Goal: Task Accomplishment & Management: Complete application form

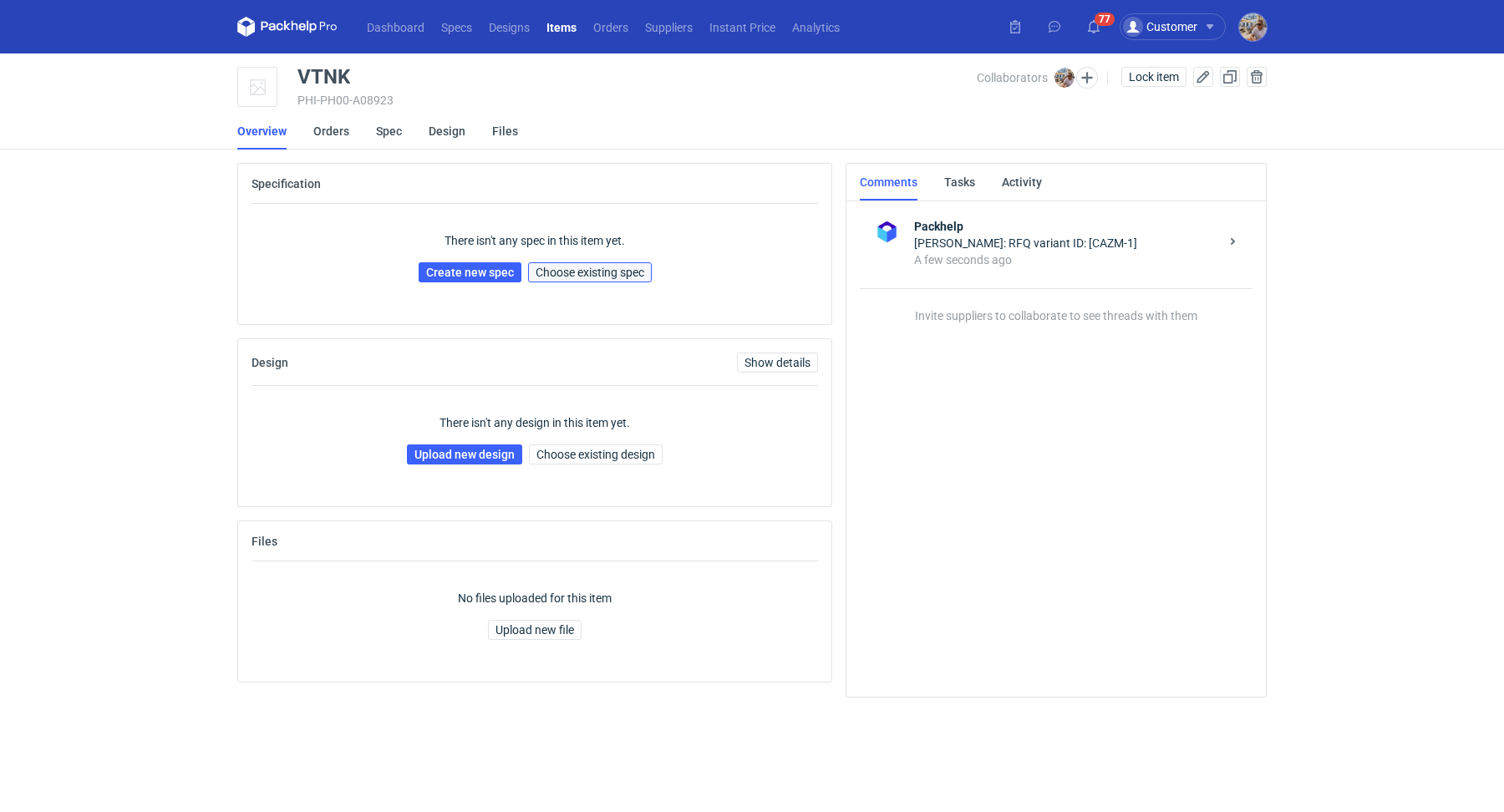
click at [625, 271] on span "Choose existing spec" at bounding box center [590, 272] width 109 height 12
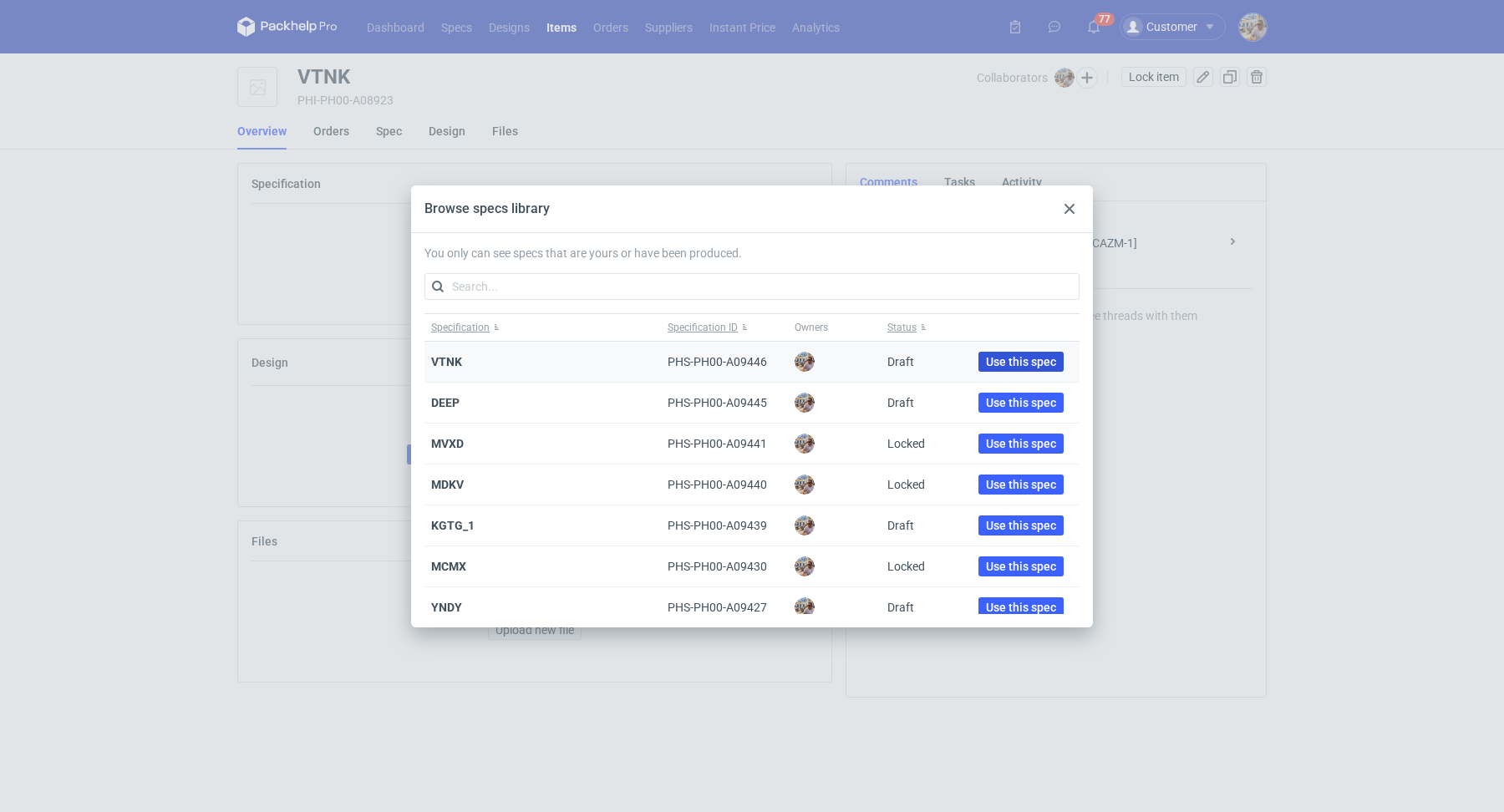
click at [998, 357] on span "Use this spec" at bounding box center [1021, 362] width 70 height 12
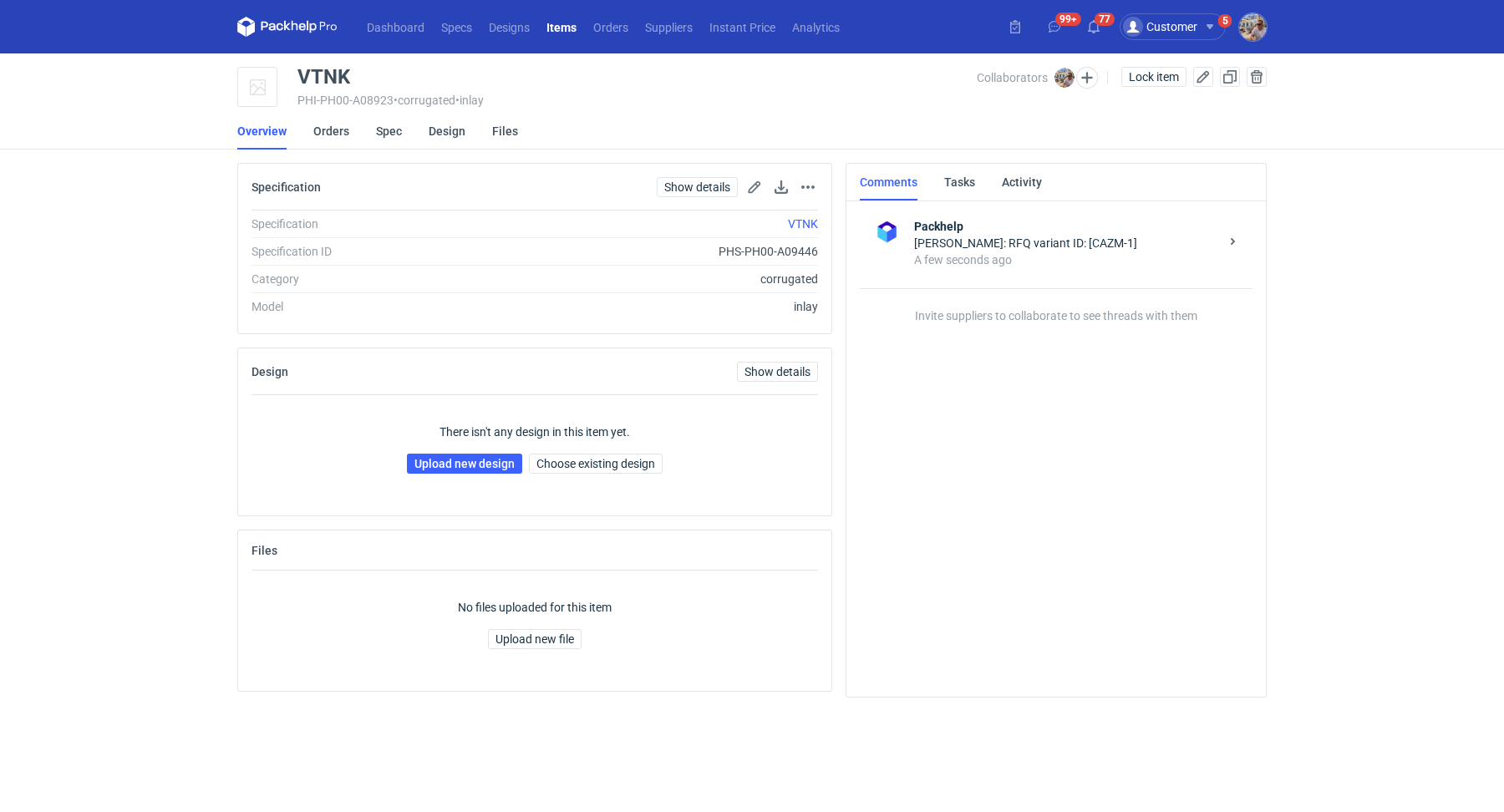
click at [593, 473] on div "There isn't any design in this item yet. Upload new design Choose existing desi…" at bounding box center [535, 448] width 567 height 107
click at [594, 468] on button "Choose existing design" at bounding box center [596, 464] width 134 height 20
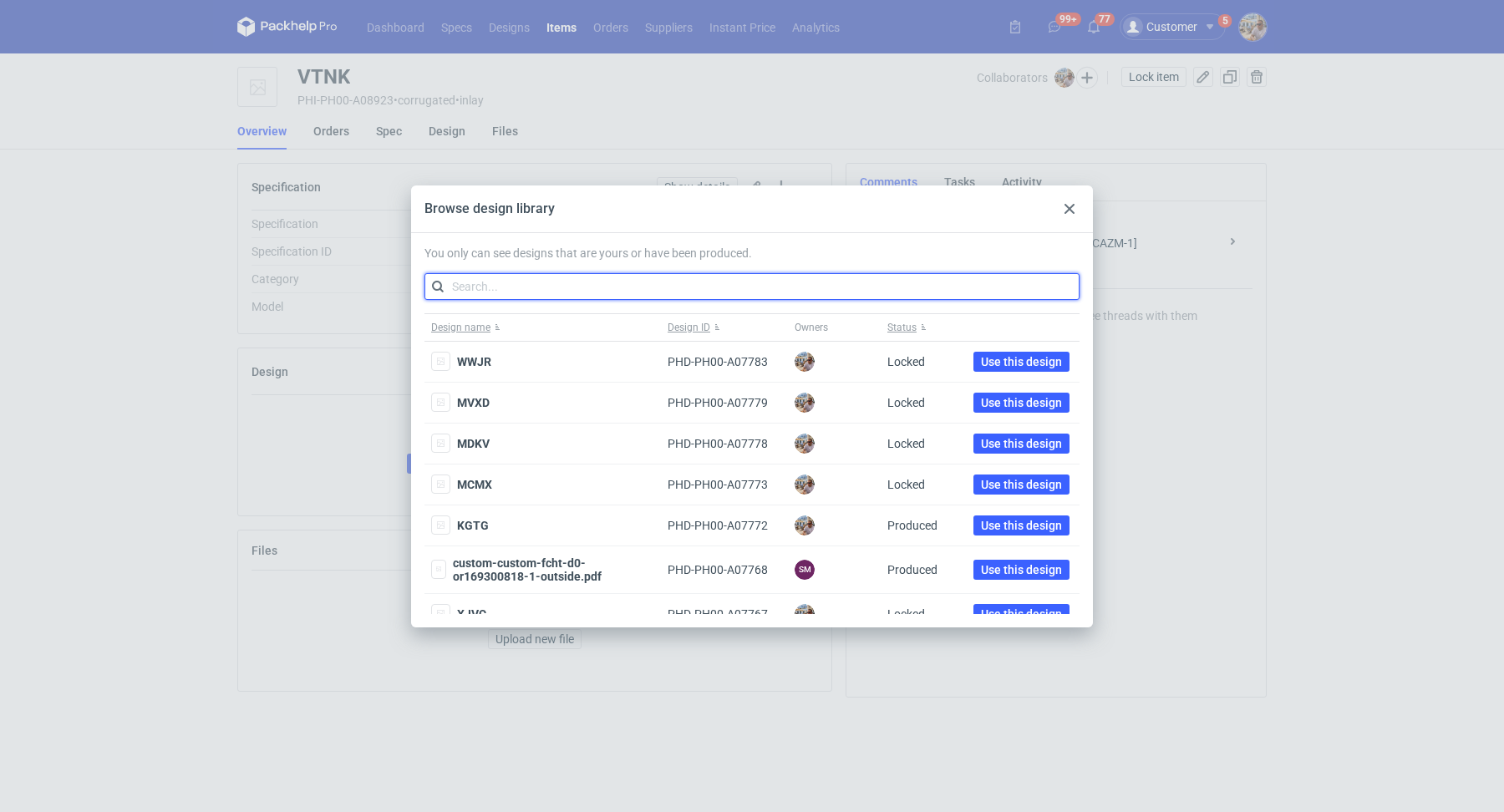
click at [553, 293] on input "text" at bounding box center [752, 286] width 655 height 27
paste input "AOVG"
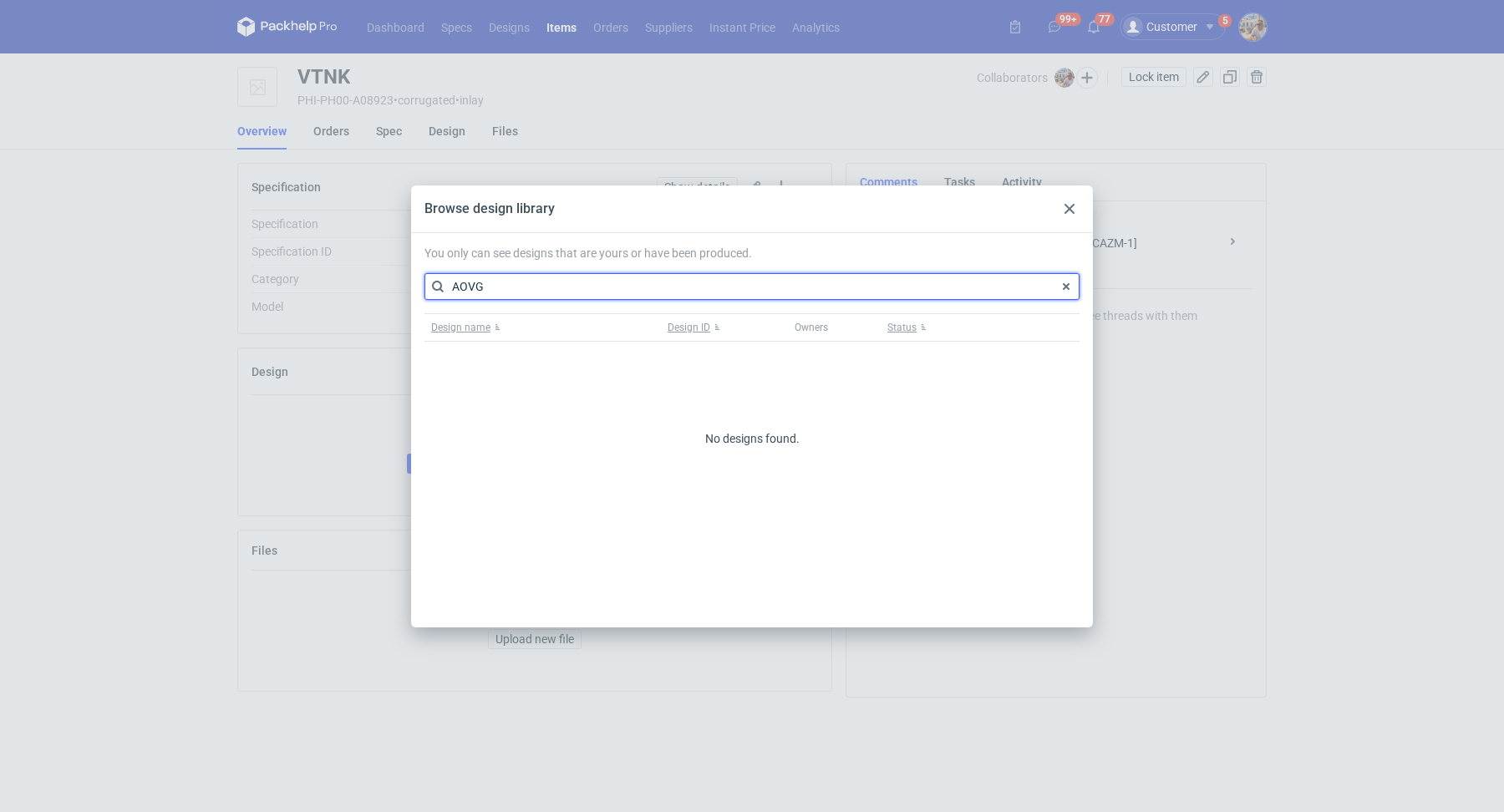
type input "AOVG"
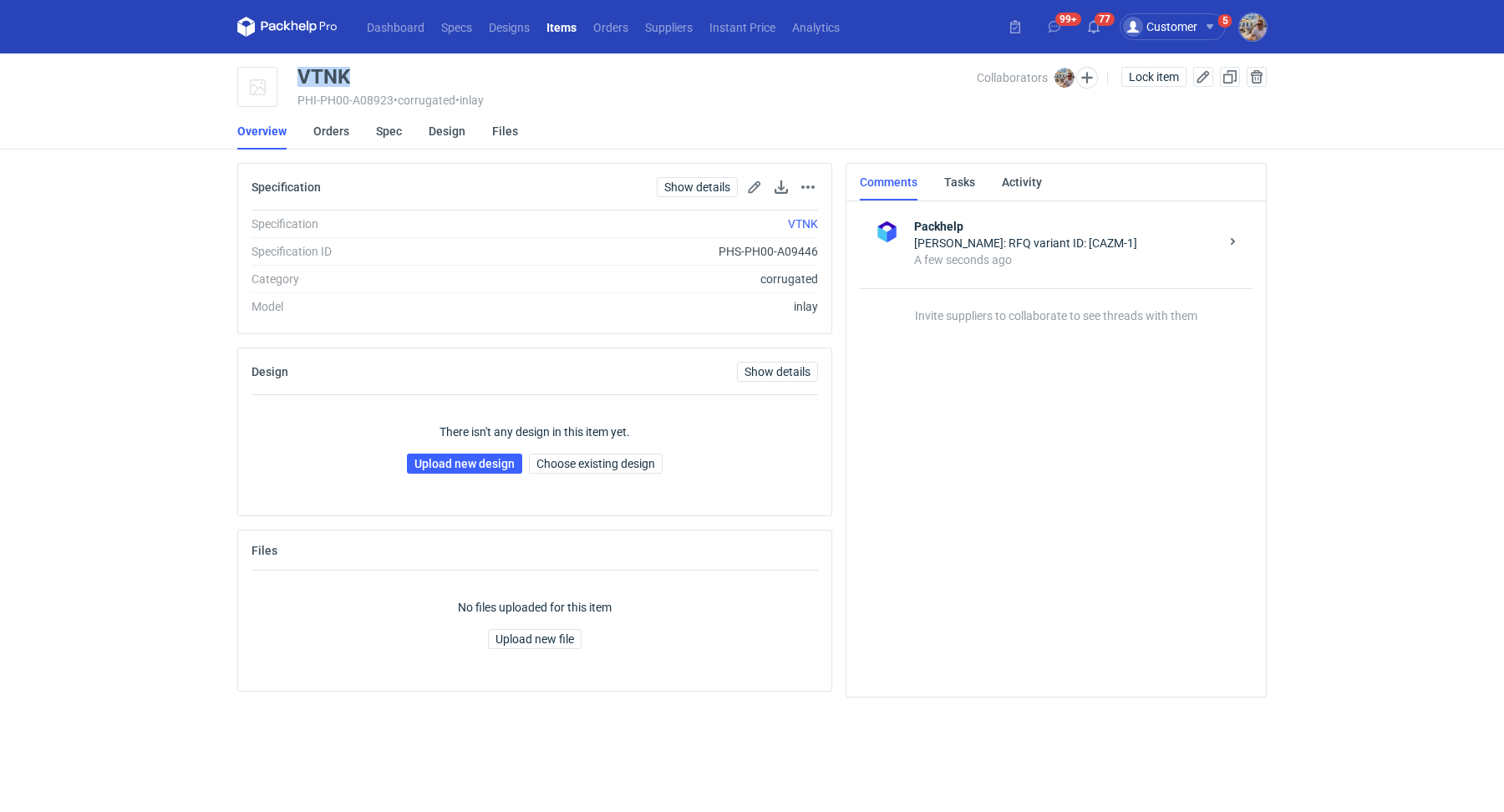
drag, startPoint x: 383, startPoint y: 73, endPoint x: 295, endPoint y: 66, distance: 88.3
click at [295, 66] on main "VTNK PHI-PH00-A08923 • corrugated • inlay Collaborators [PERSON_NAME] Lock item…" at bounding box center [752, 433] width 1043 height 758
copy div "VTNK"
click at [454, 462] on link "Upload new design" at bounding box center [465, 464] width 116 height 20
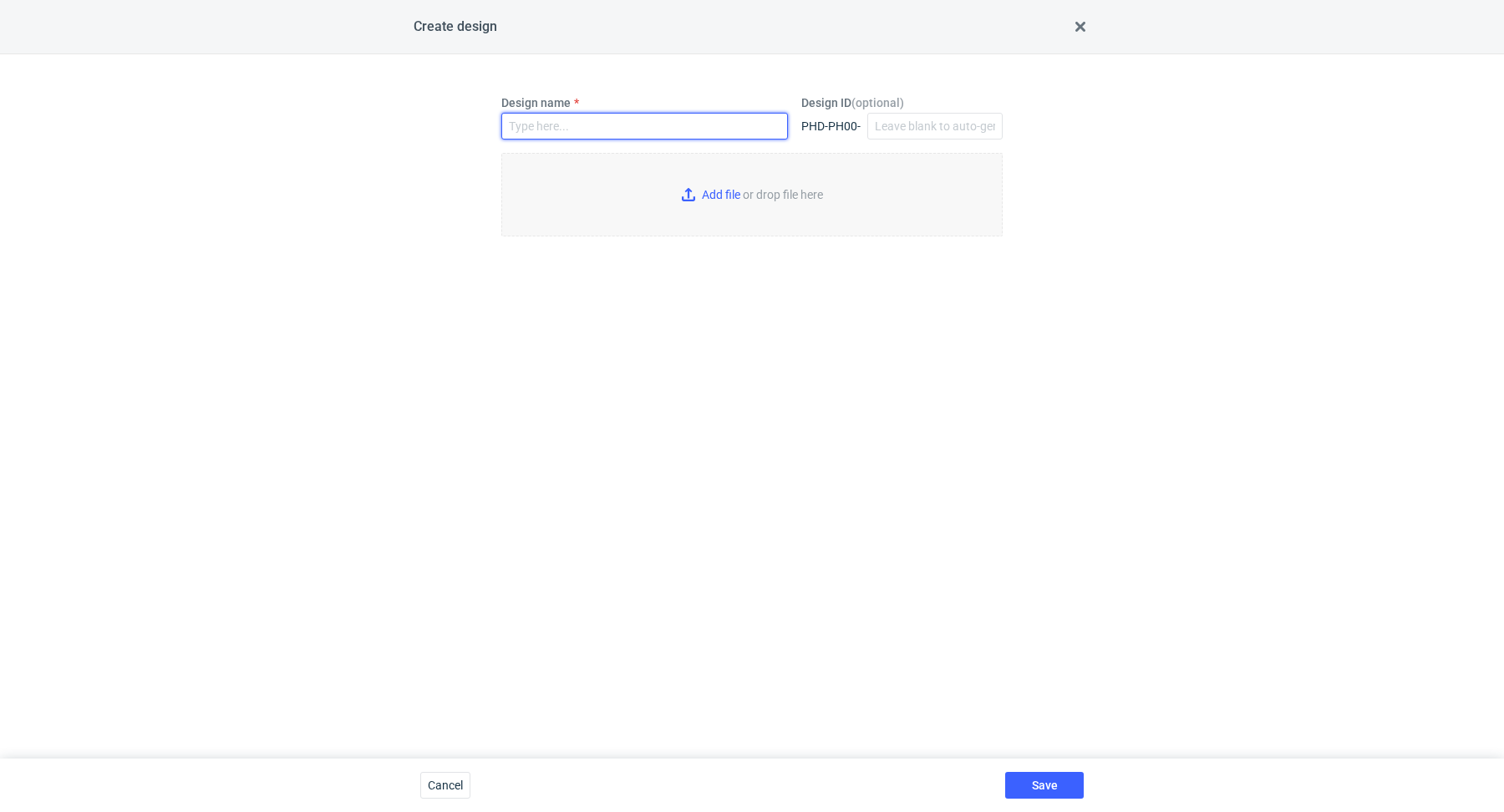
click at [558, 132] on input "Design name" at bounding box center [644, 126] width 286 height 27
paste input "VTNK"
type input "VTNK"
click at [685, 189] on input "Add file or drop file here" at bounding box center [752, 195] width 501 height 84
type input "C:\fakepath\fiai-phs-ph00-a06015-inlay4-v3-1-1.pdf"
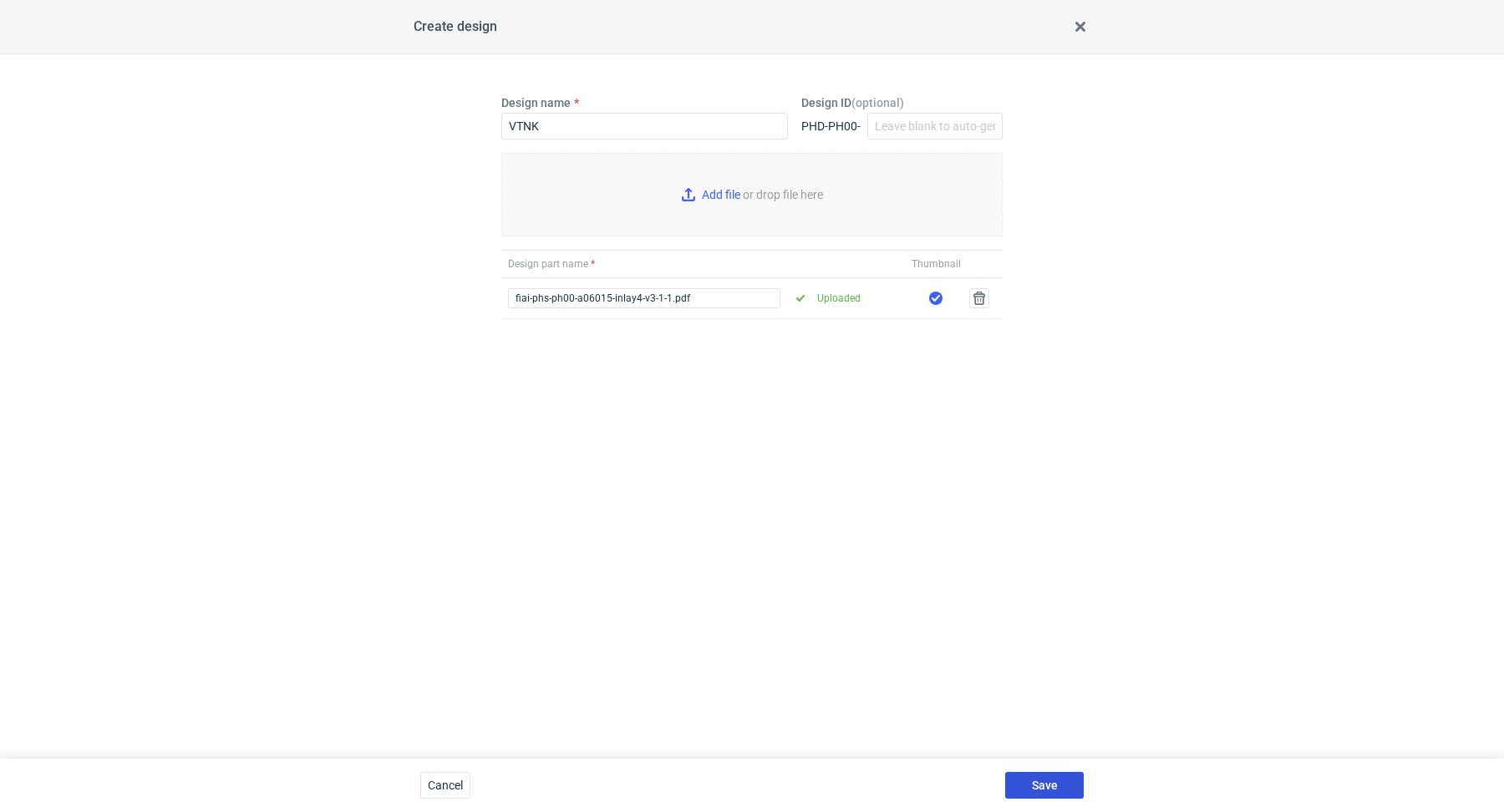
click at [1049, 777] on button "Save" at bounding box center [1044, 785] width 79 height 27
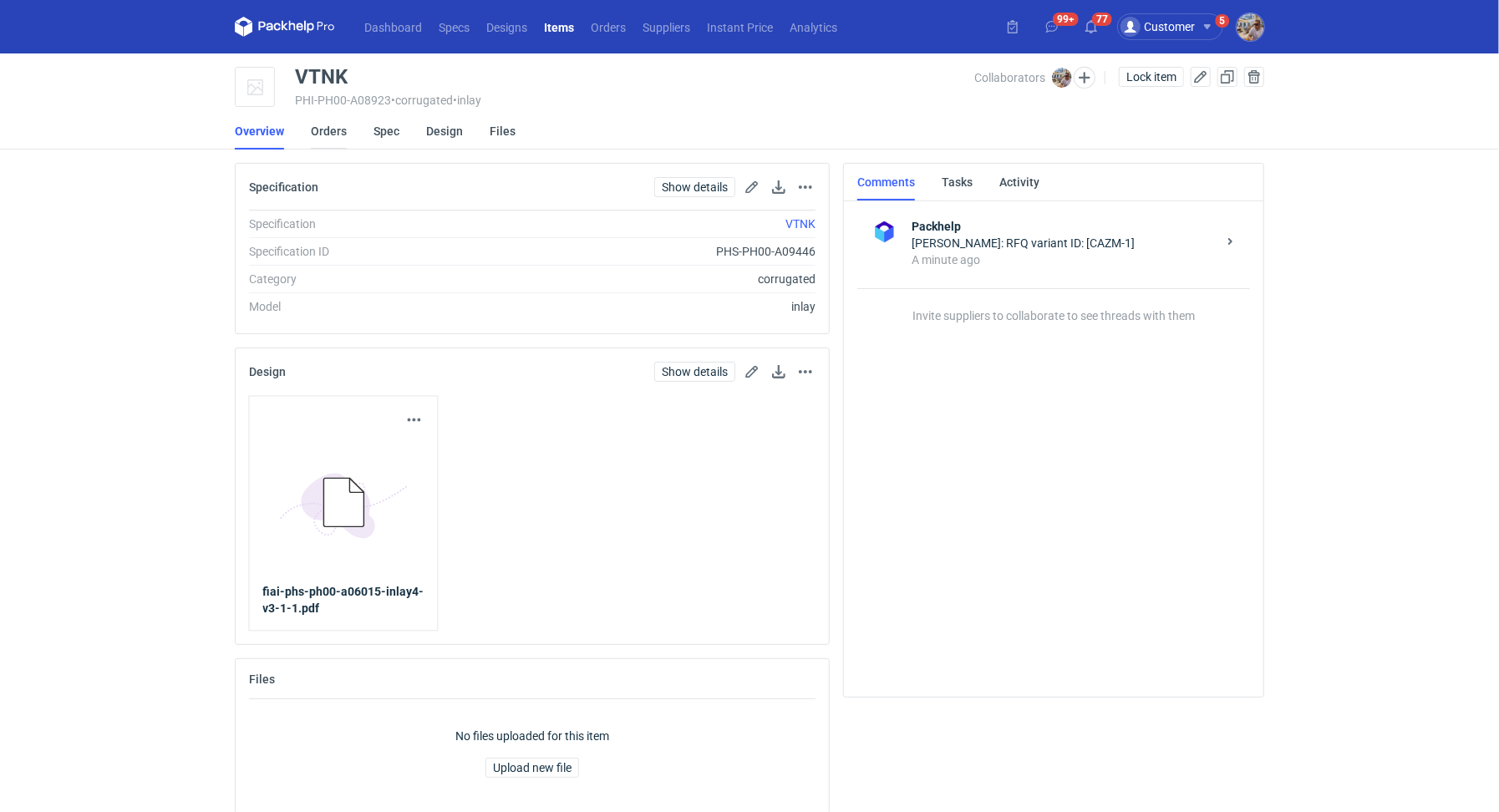
click at [330, 126] on link "Orders" at bounding box center [328, 131] width 36 height 37
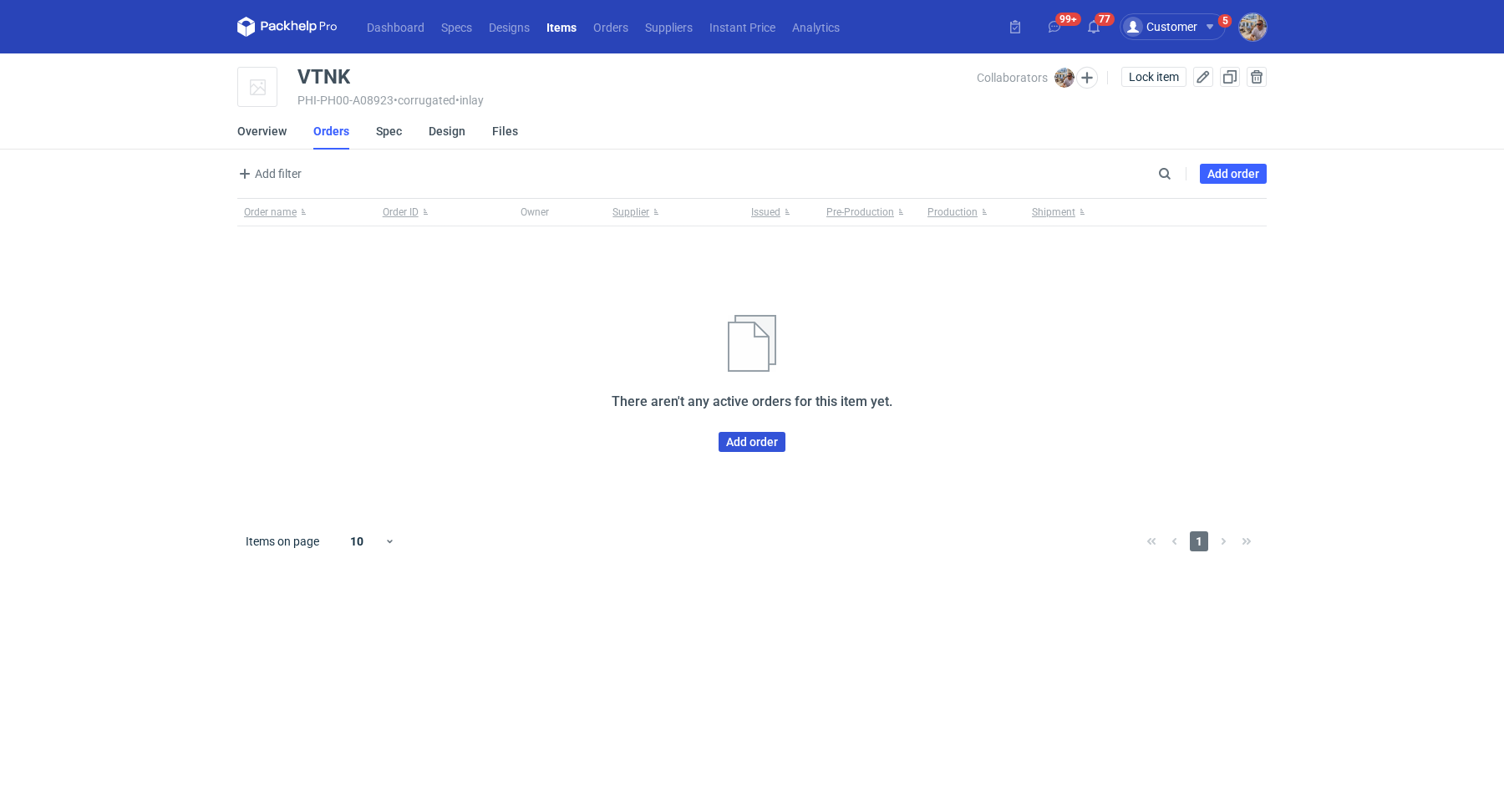
click at [743, 442] on link "Add order" at bounding box center [752, 442] width 67 height 20
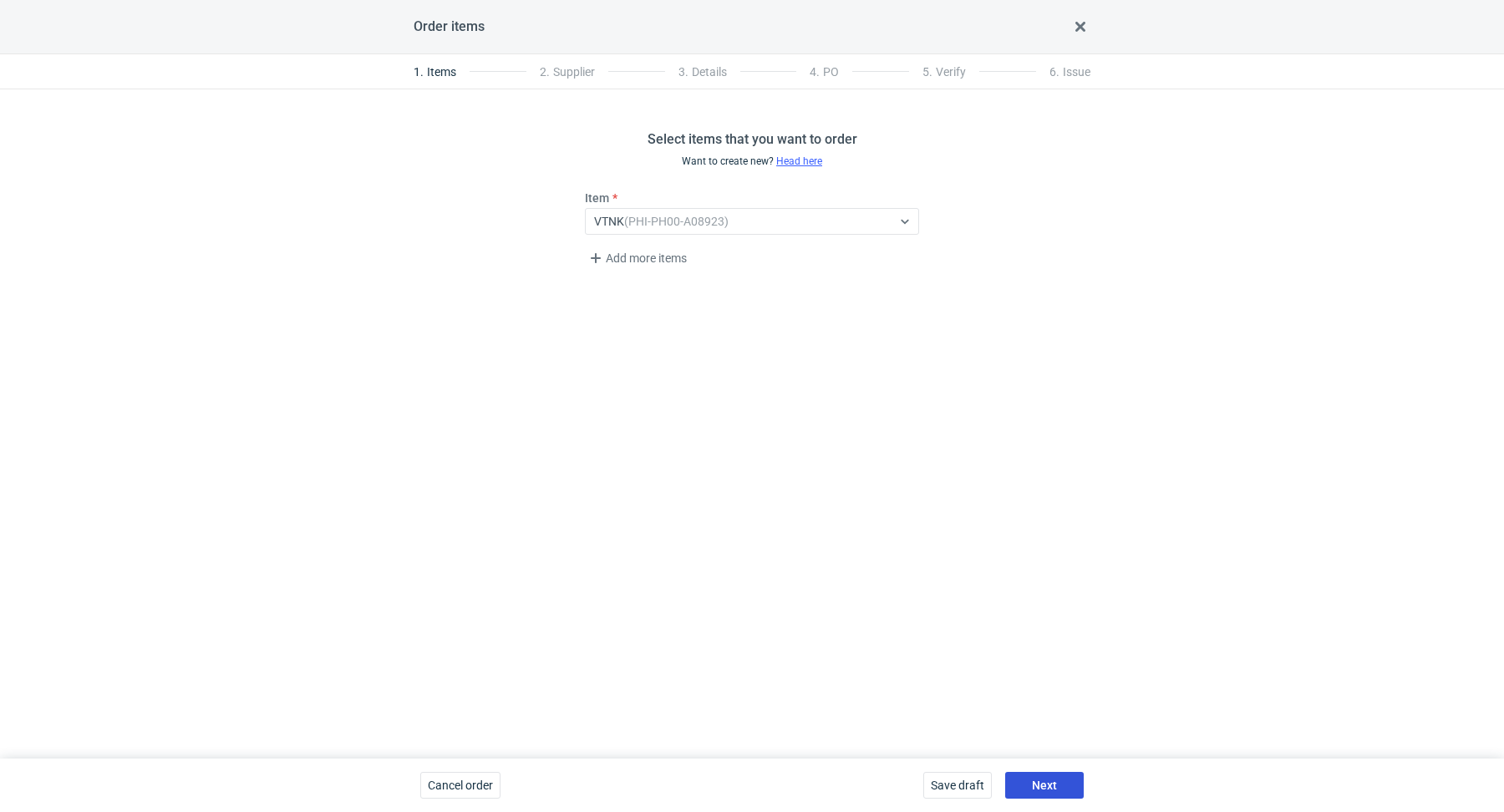
click at [1046, 779] on span "Next" at bounding box center [1044, 785] width 25 height 12
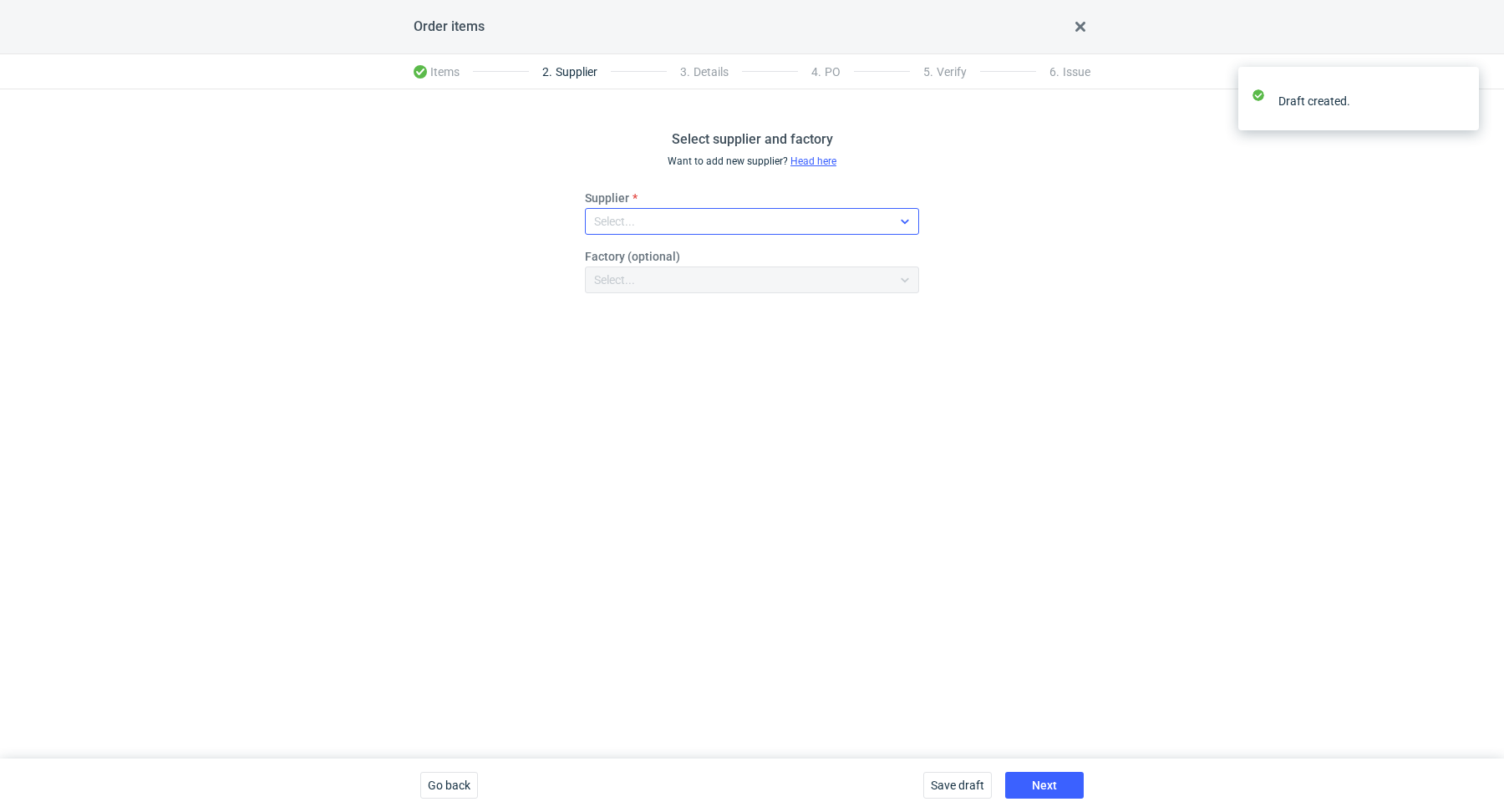
click at [675, 212] on div "Select..." at bounding box center [739, 220] width 305 height 23
type input "VPK"
click at [769, 252] on div "VPK" at bounding box center [752, 259] width 307 height 17
click at [1047, 783] on span "Next" at bounding box center [1044, 785] width 25 height 12
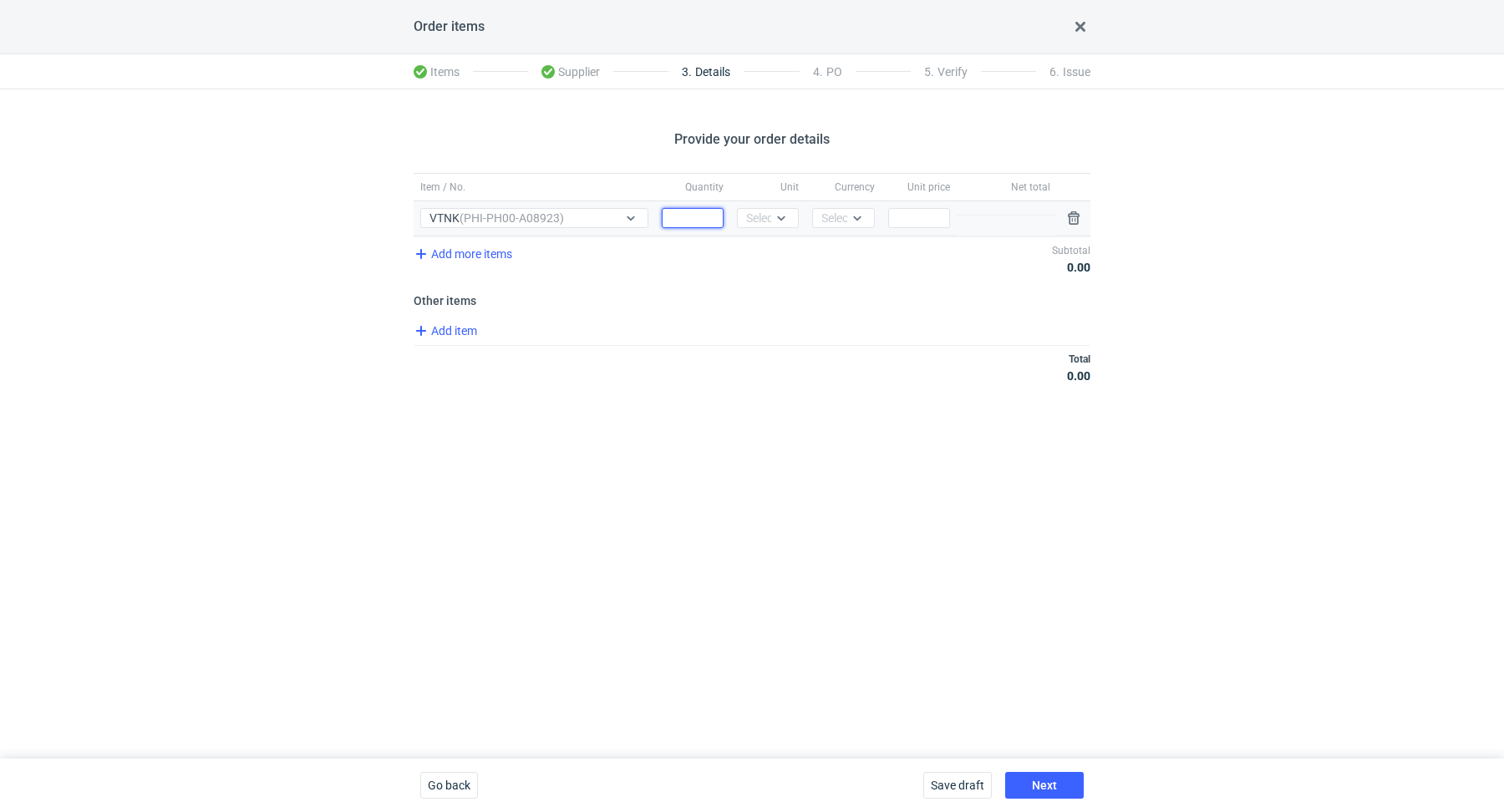
click at [706, 218] on input "Quantity" at bounding box center [693, 218] width 62 height 20
paste input "50000"
type input "50000"
click at [756, 218] on div "Select..." at bounding box center [766, 217] width 41 height 17
click at [757, 245] on span "pcs" at bounding box center [759, 252] width 18 height 17
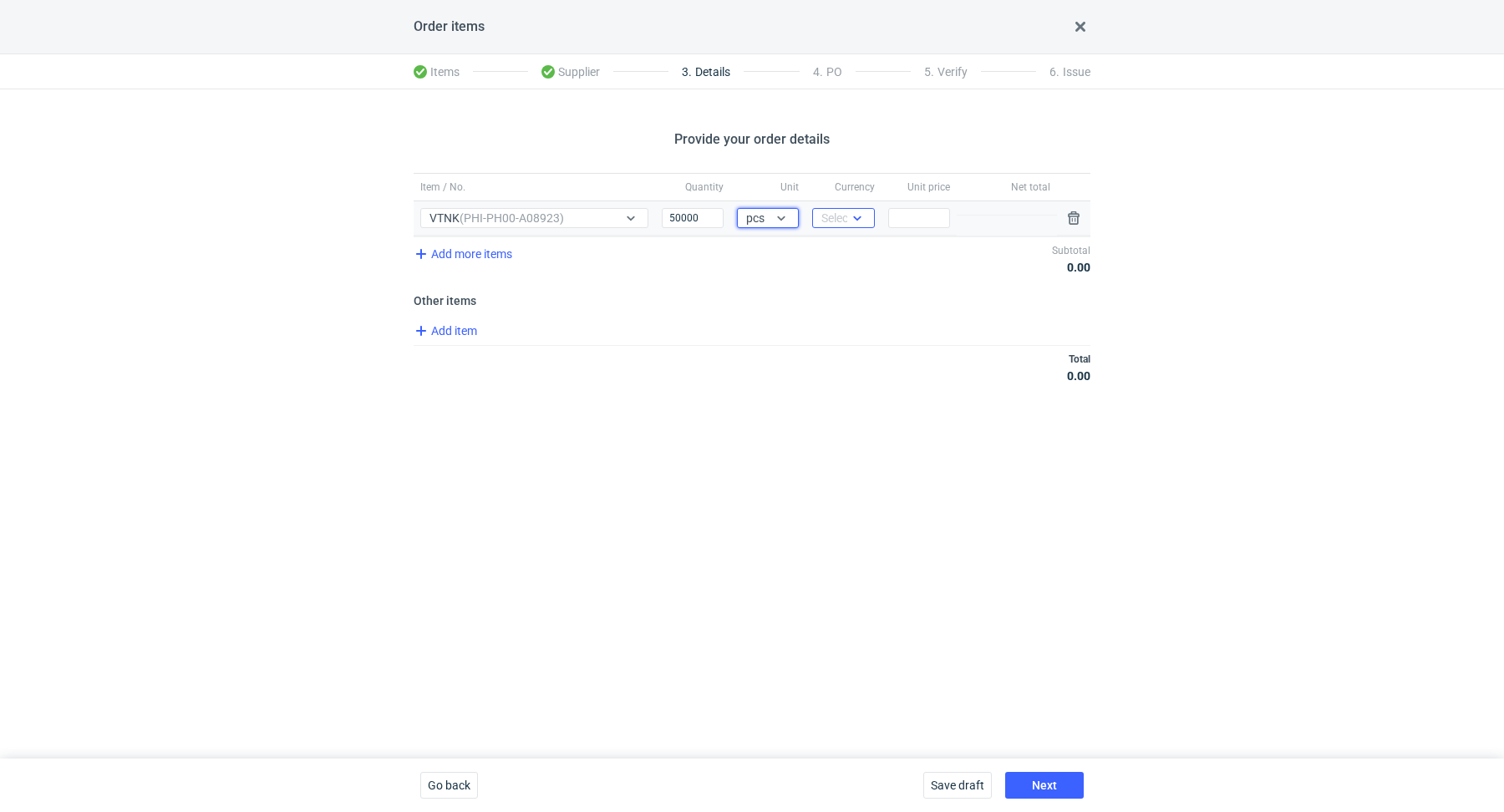
click at [836, 218] on div "Select..." at bounding box center [841, 217] width 41 height 17
click at [840, 245] on span "PLN" at bounding box center [836, 252] width 23 height 17
click at [932, 219] on input "Price" at bounding box center [919, 218] width 62 height 20
paste input "0.17"
click at [762, 430] on div "Provide your order details Item / No. Quantity Unit Currency Unit price Net tot…" at bounding box center [752, 424] width 1504 height 669
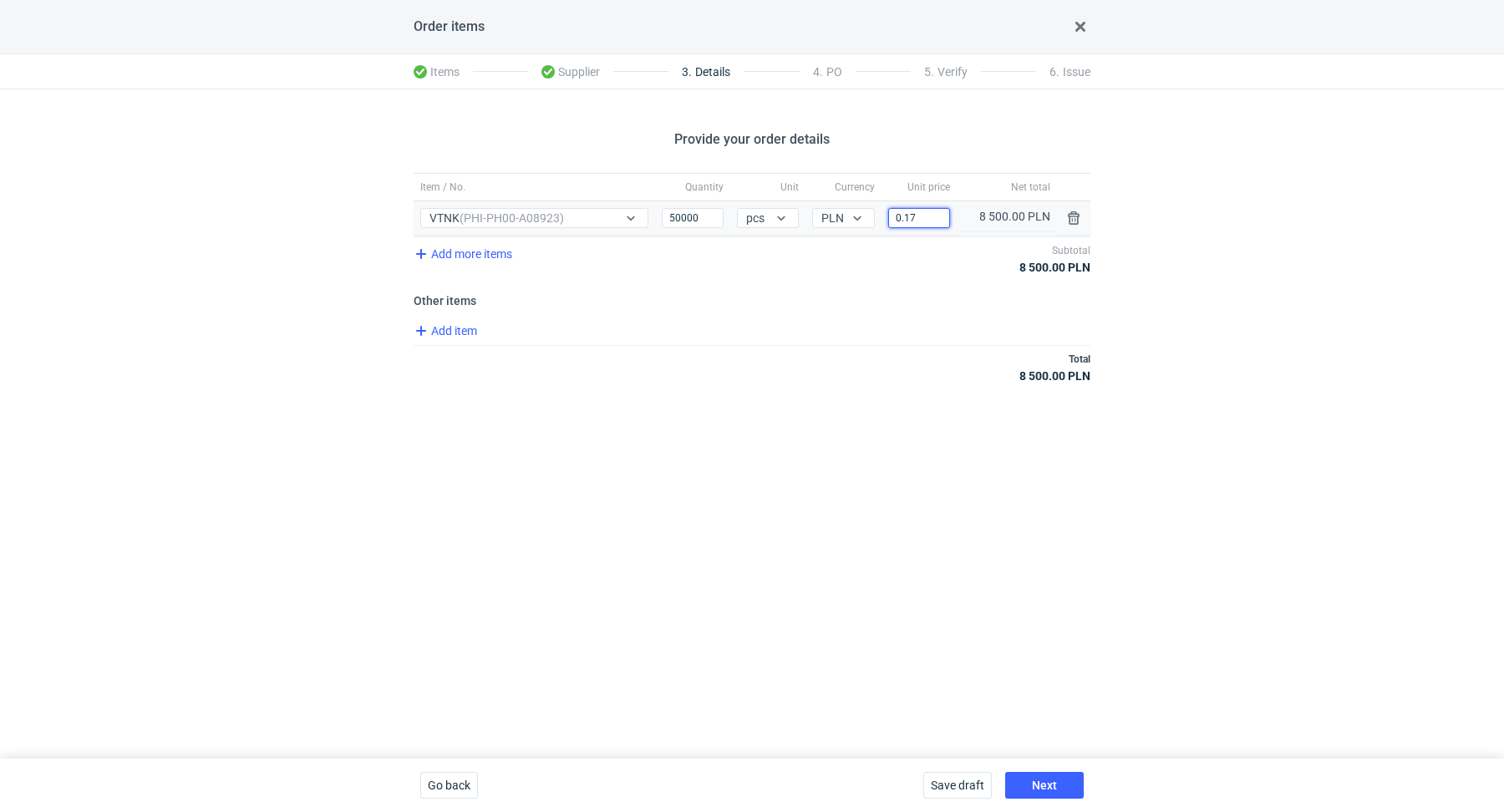
click at [929, 214] on input "0.17" at bounding box center [919, 218] width 62 height 20
type input "0.16"
click at [444, 330] on span "Add item" at bounding box center [445, 331] width 68 height 20
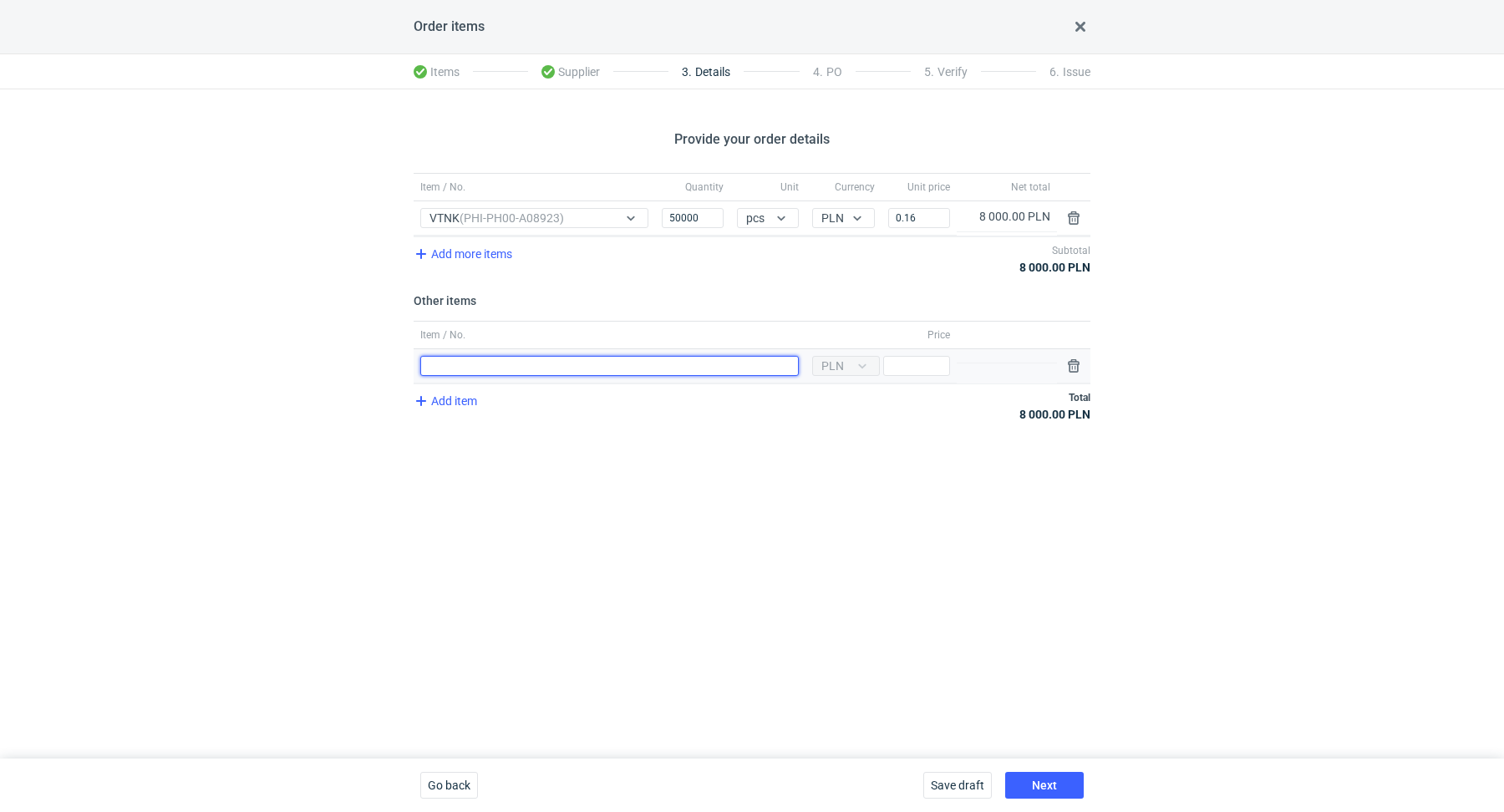
click at [470, 369] on input "Item / No." at bounding box center [609, 366] width 378 height 20
type input "Różnica wynikająca z zakrągleń"
click at [906, 371] on input "Price" at bounding box center [916, 366] width 67 height 20
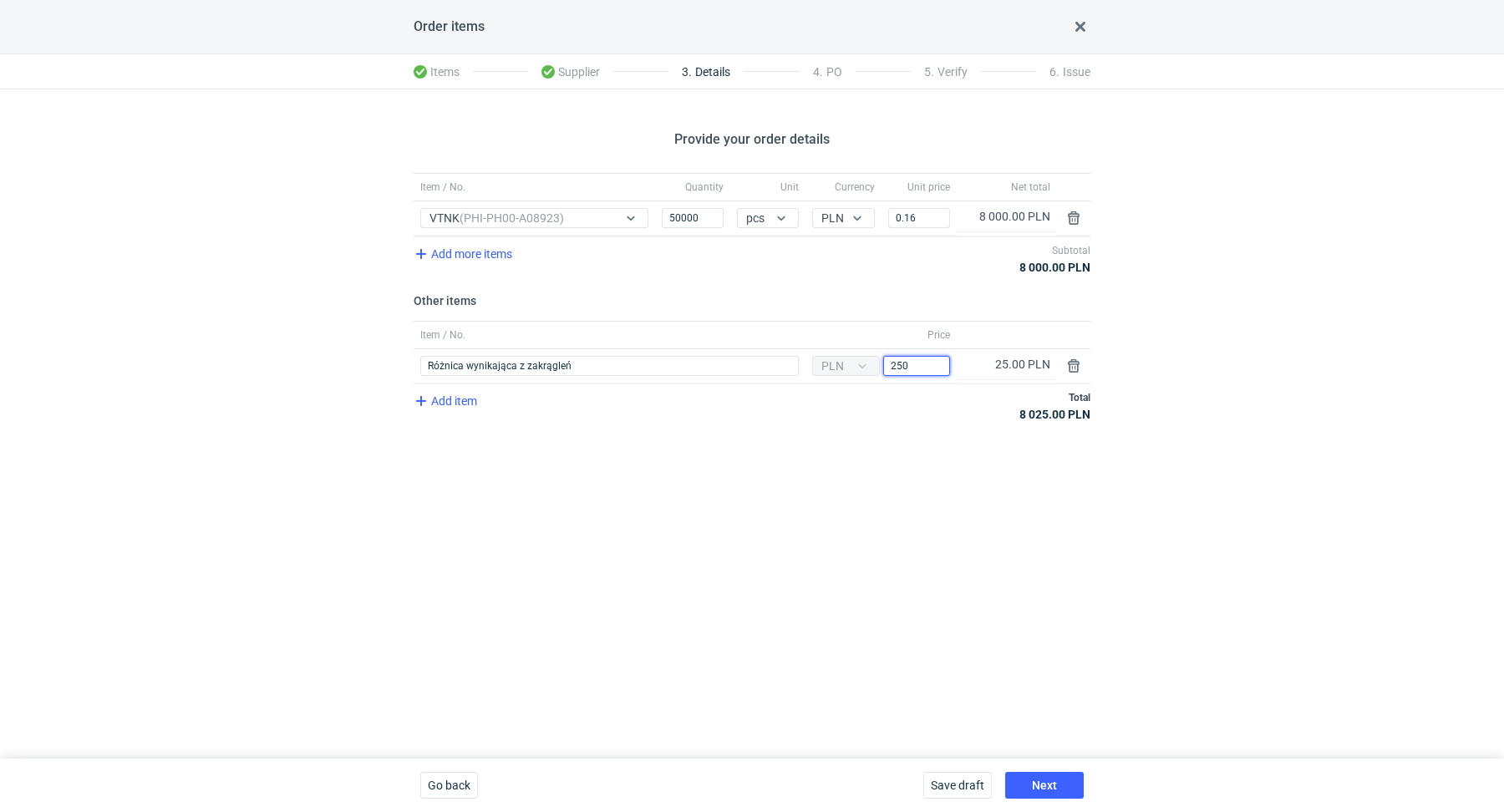
type input "250"
click at [911, 499] on div "Provide your order details Item / No. Quantity Unit Currency Unit price Net tot…" at bounding box center [752, 424] width 1504 height 669
click at [1061, 789] on button "Next" at bounding box center [1044, 785] width 79 height 27
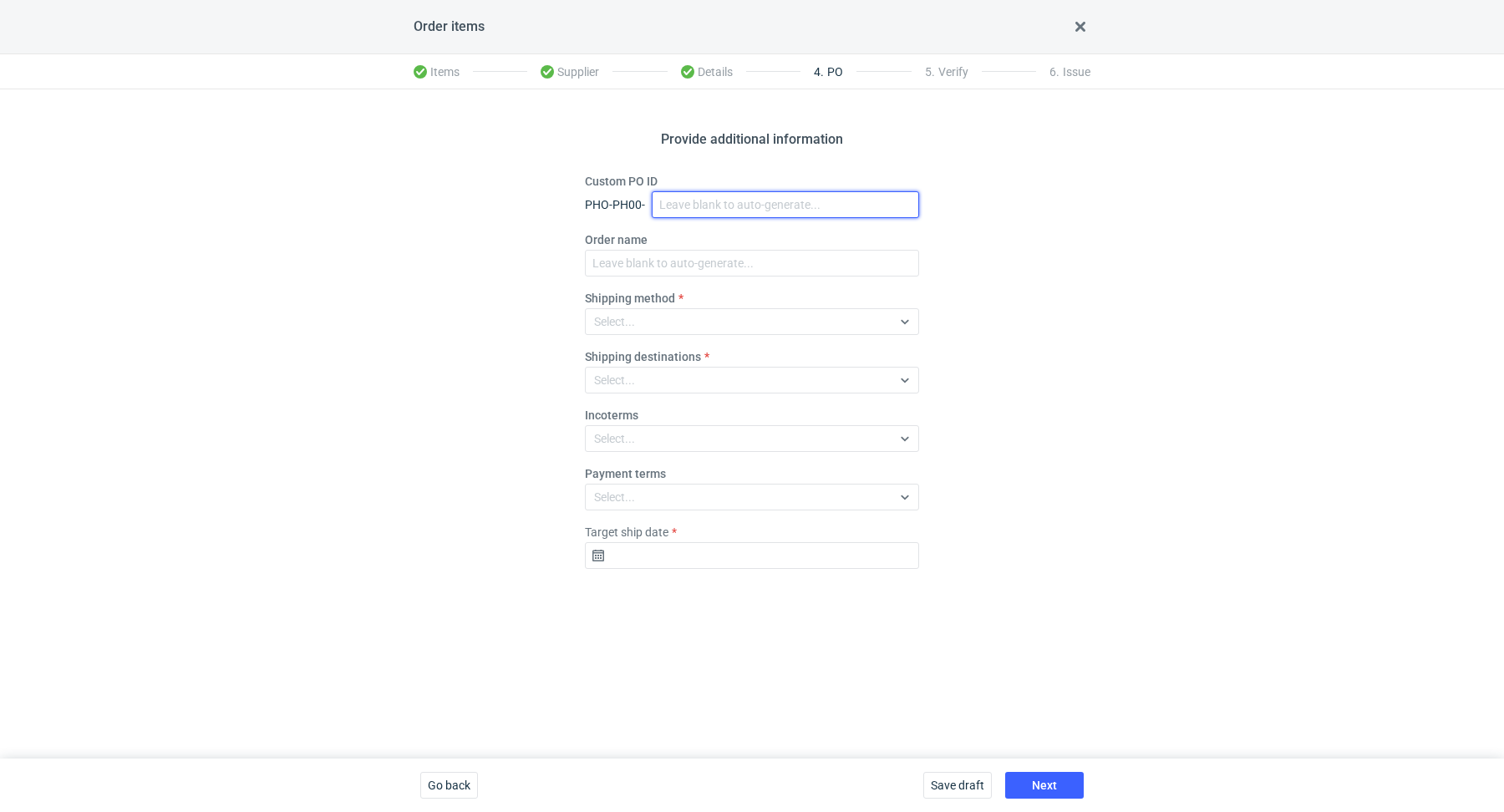
click at [702, 203] on input "Custom PO ID" at bounding box center [785, 204] width 267 height 27
paste input "R056616662"
paste input "VTNK"
drag, startPoint x: 779, startPoint y: 205, endPoint x: 637, endPoint y: 173, distance: 145.6
click at [630, 167] on div "Provide additional information Custom PO ID PHO-PH00- R056616662_VTNK Order nam…" at bounding box center [752, 424] width 1504 height 669
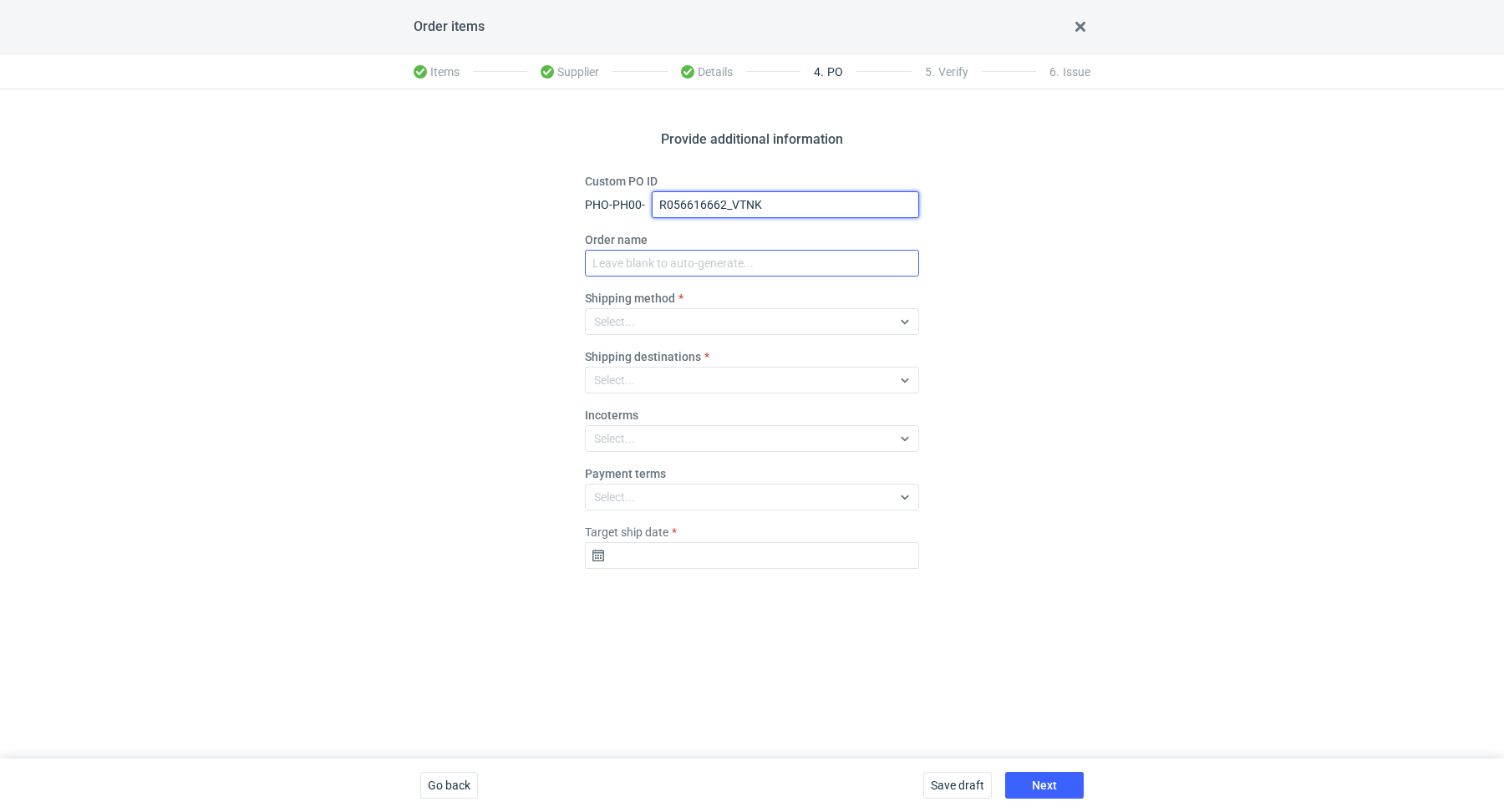
type input "R056616662_VTNK"
click at [694, 258] on input "Order name" at bounding box center [752, 262] width 334 height 27
paste input "R056616662_VTNK"
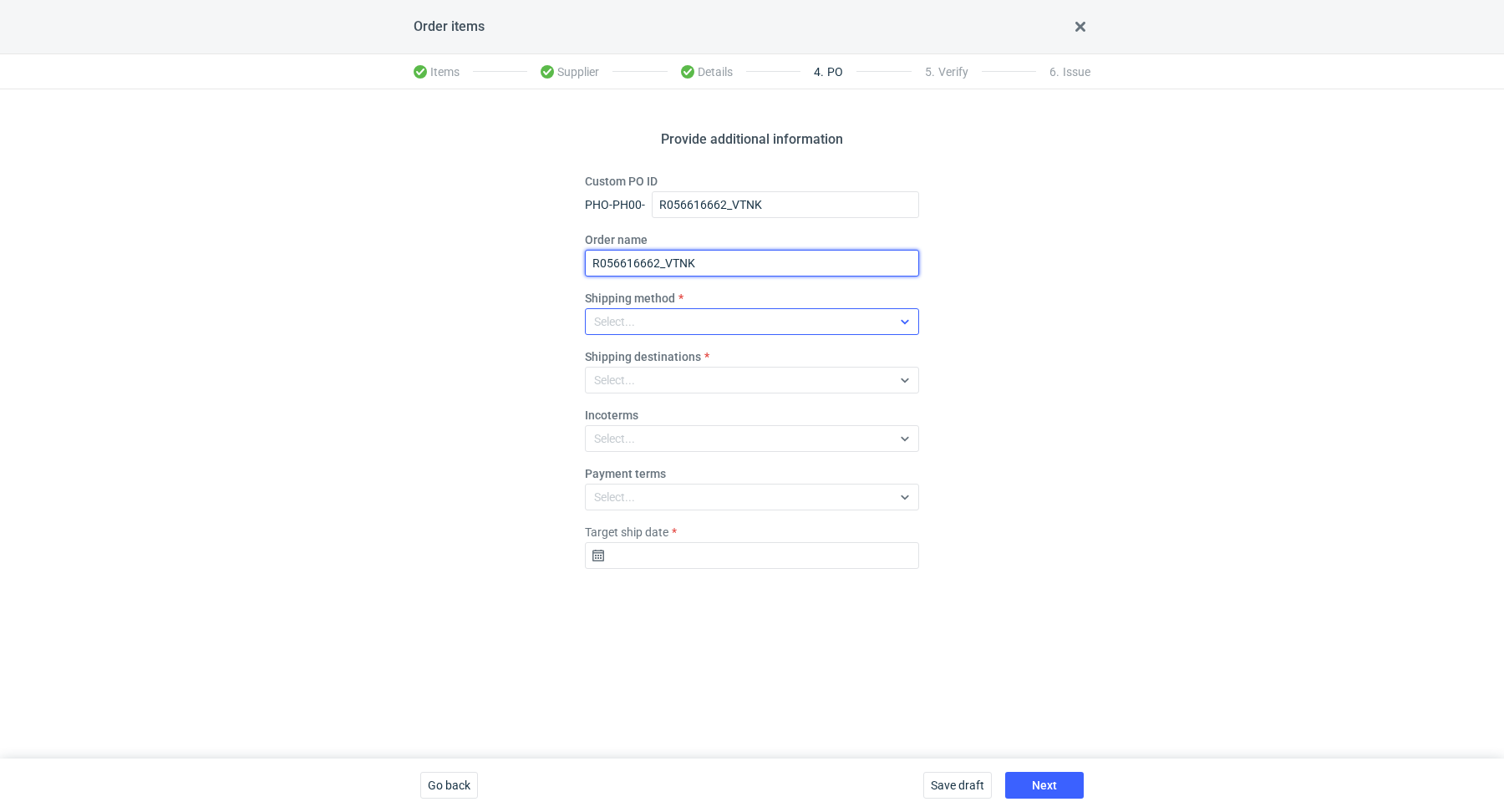
type input "R056616662_VTNK"
click at [697, 313] on div "Select..." at bounding box center [739, 321] width 305 height 23
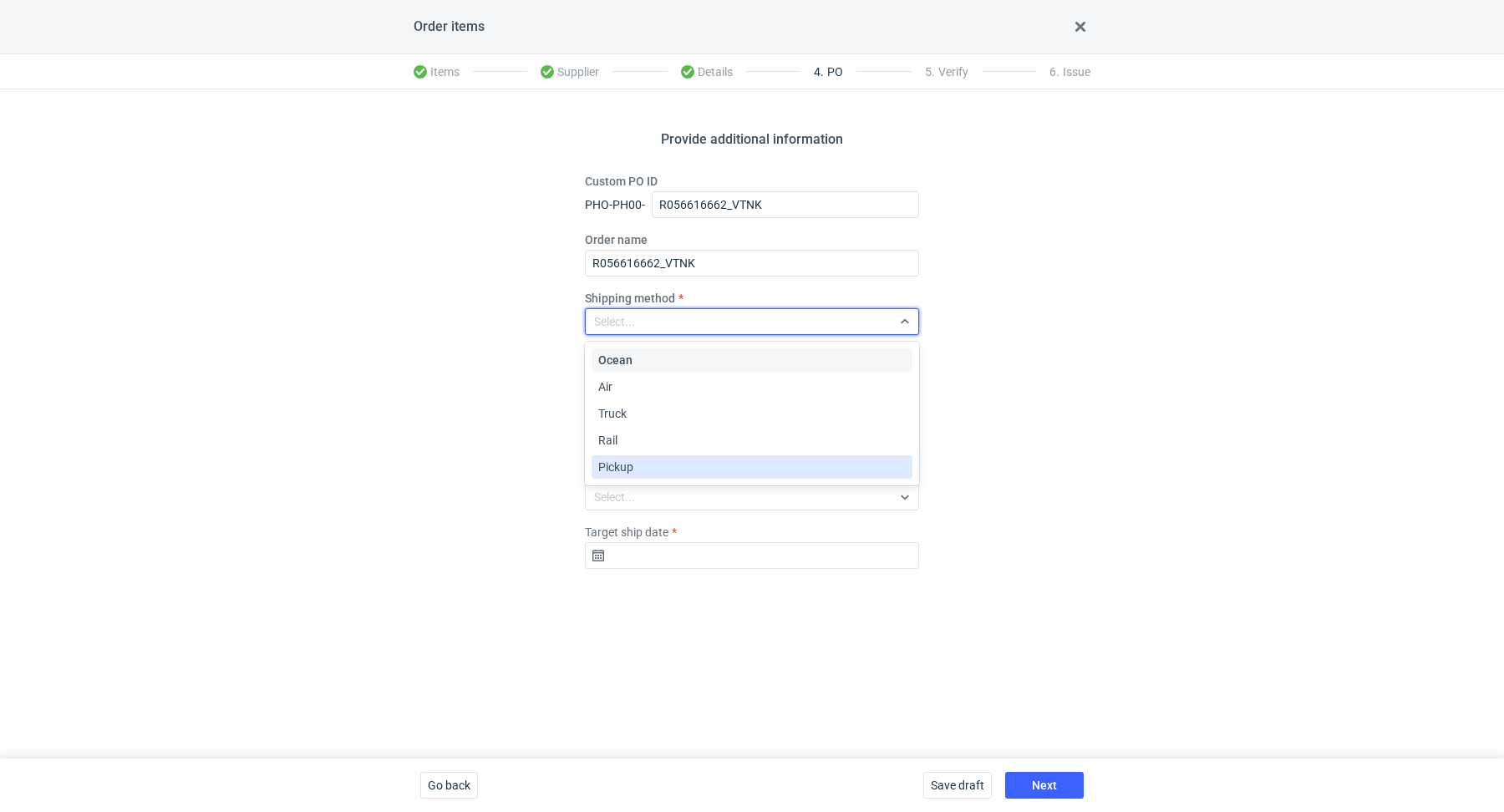
click at [667, 463] on div "Pickup" at bounding box center [752, 467] width 307 height 17
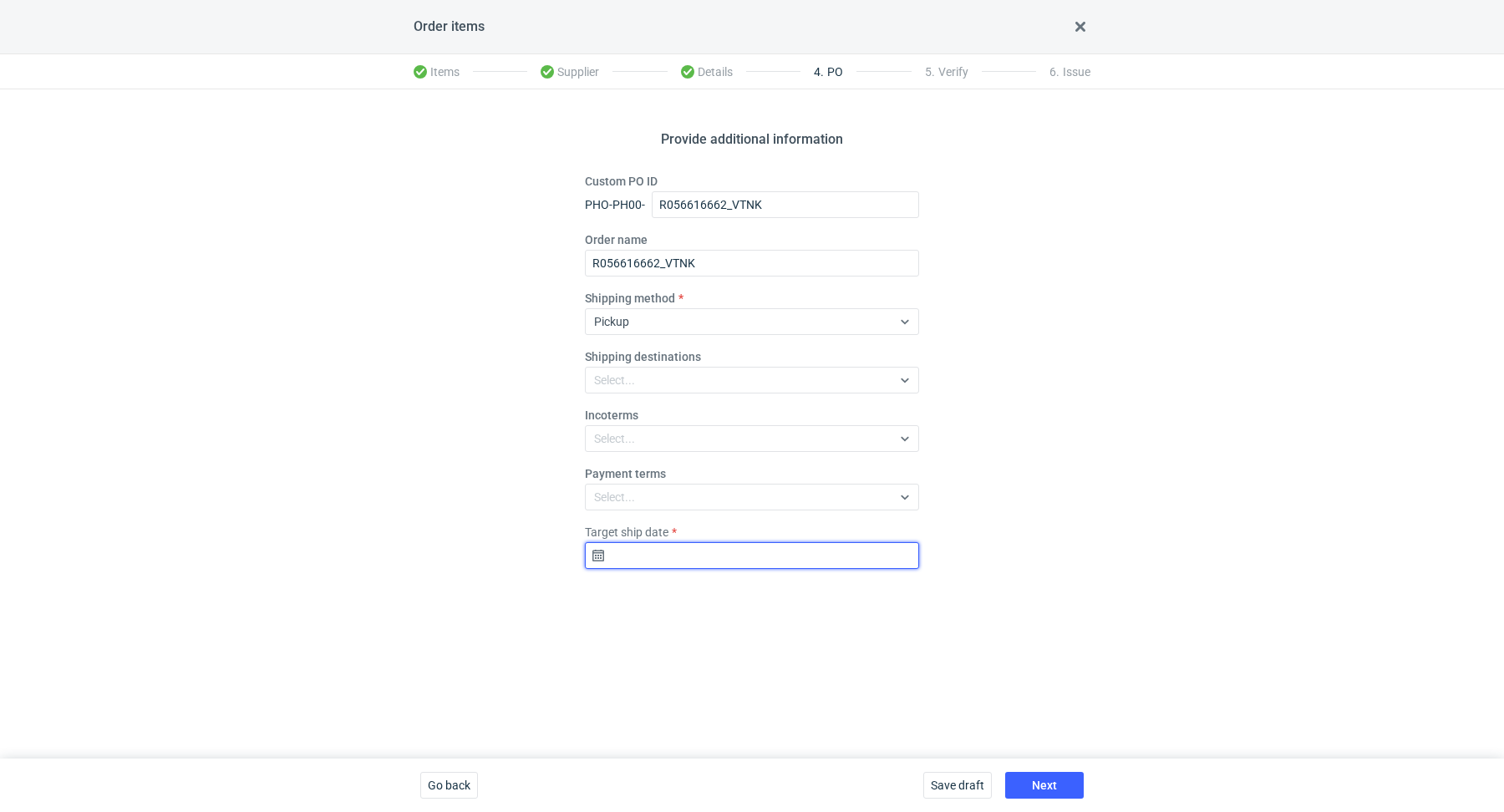
click at [647, 552] on input "Target ship date" at bounding box center [752, 555] width 334 height 27
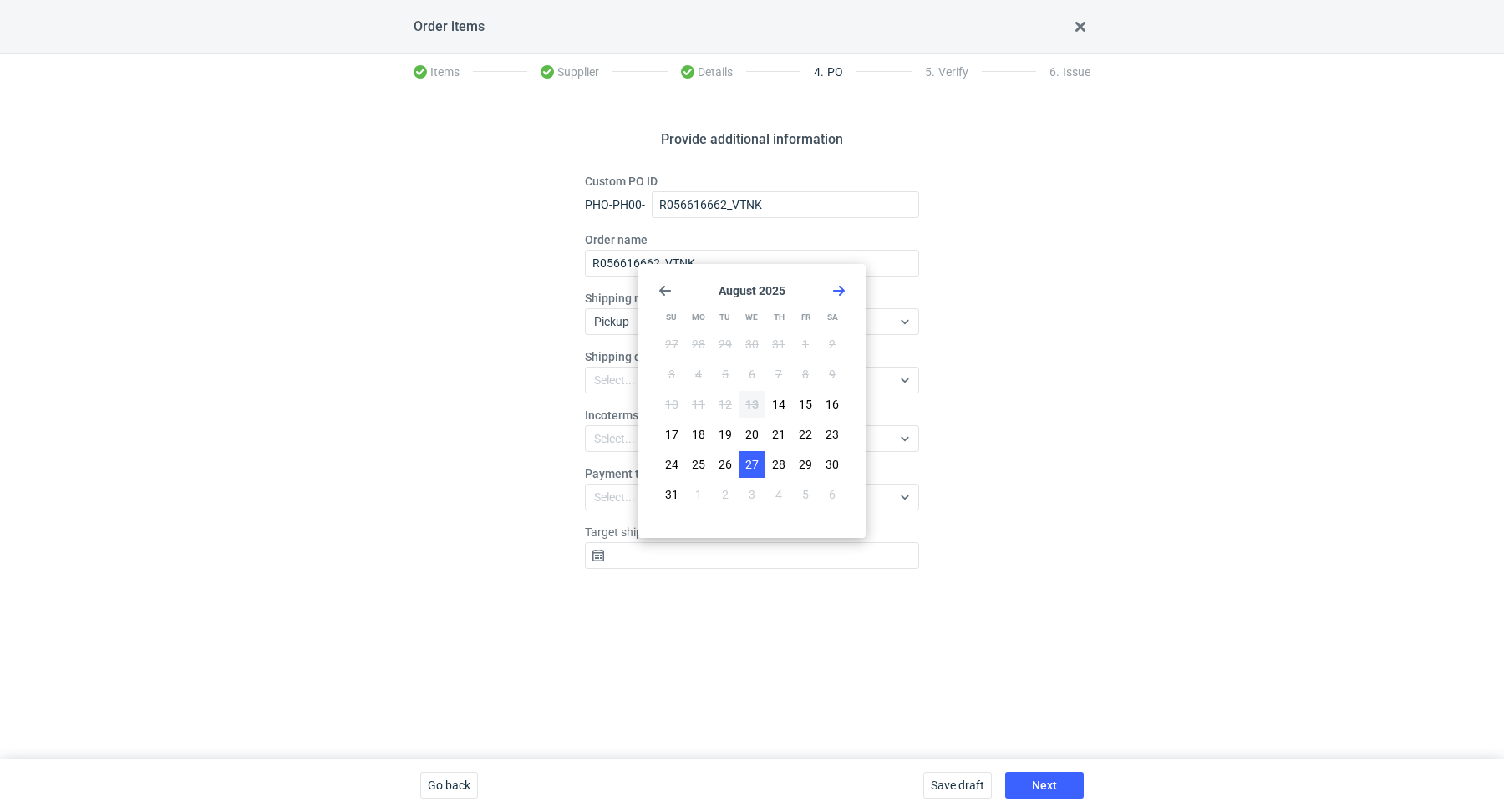
click at [748, 456] on span "27" at bounding box center [752, 464] width 13 height 17
type input "[DATE]"
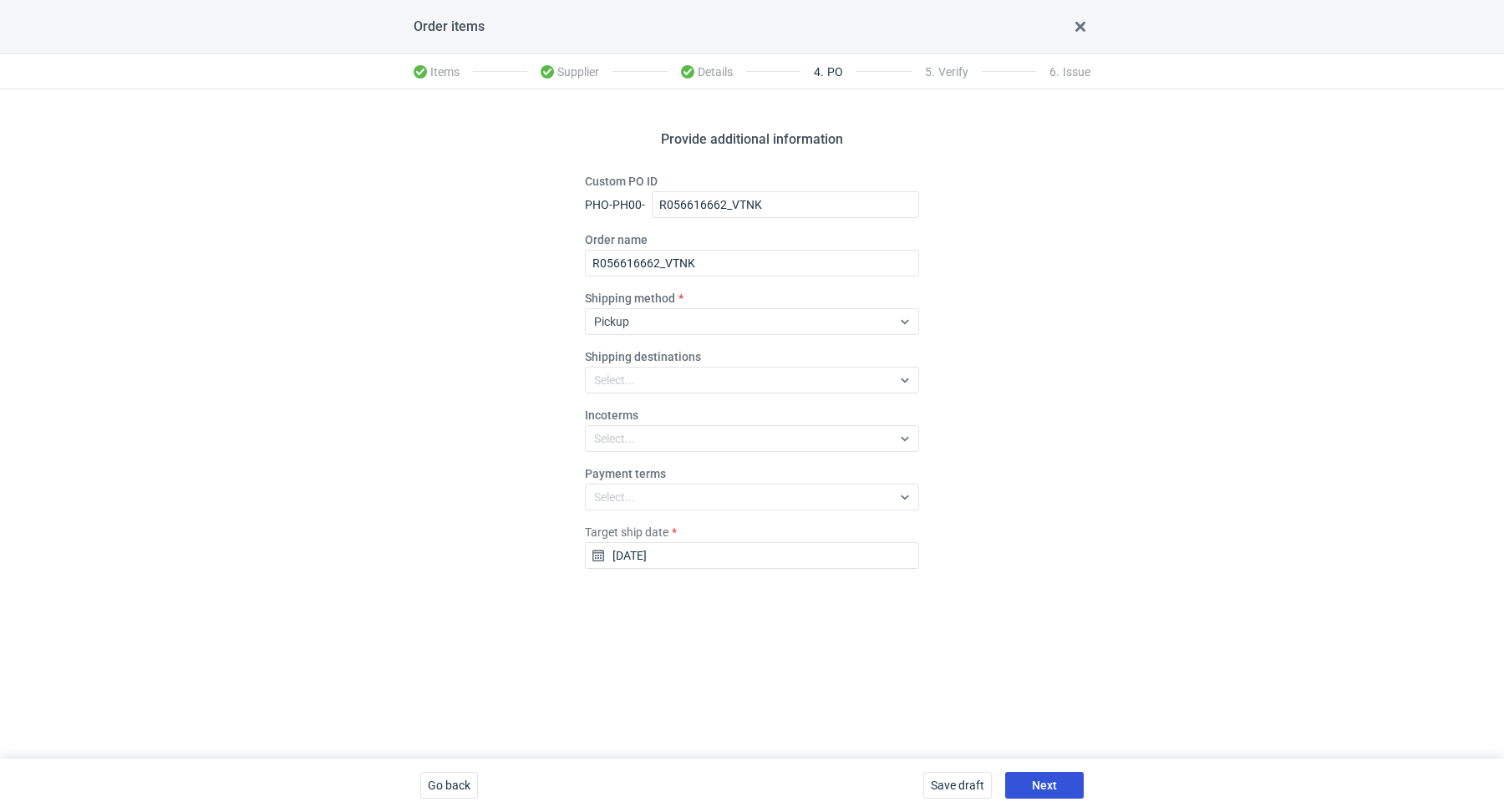
click at [1029, 776] on button "Next" at bounding box center [1044, 785] width 79 height 27
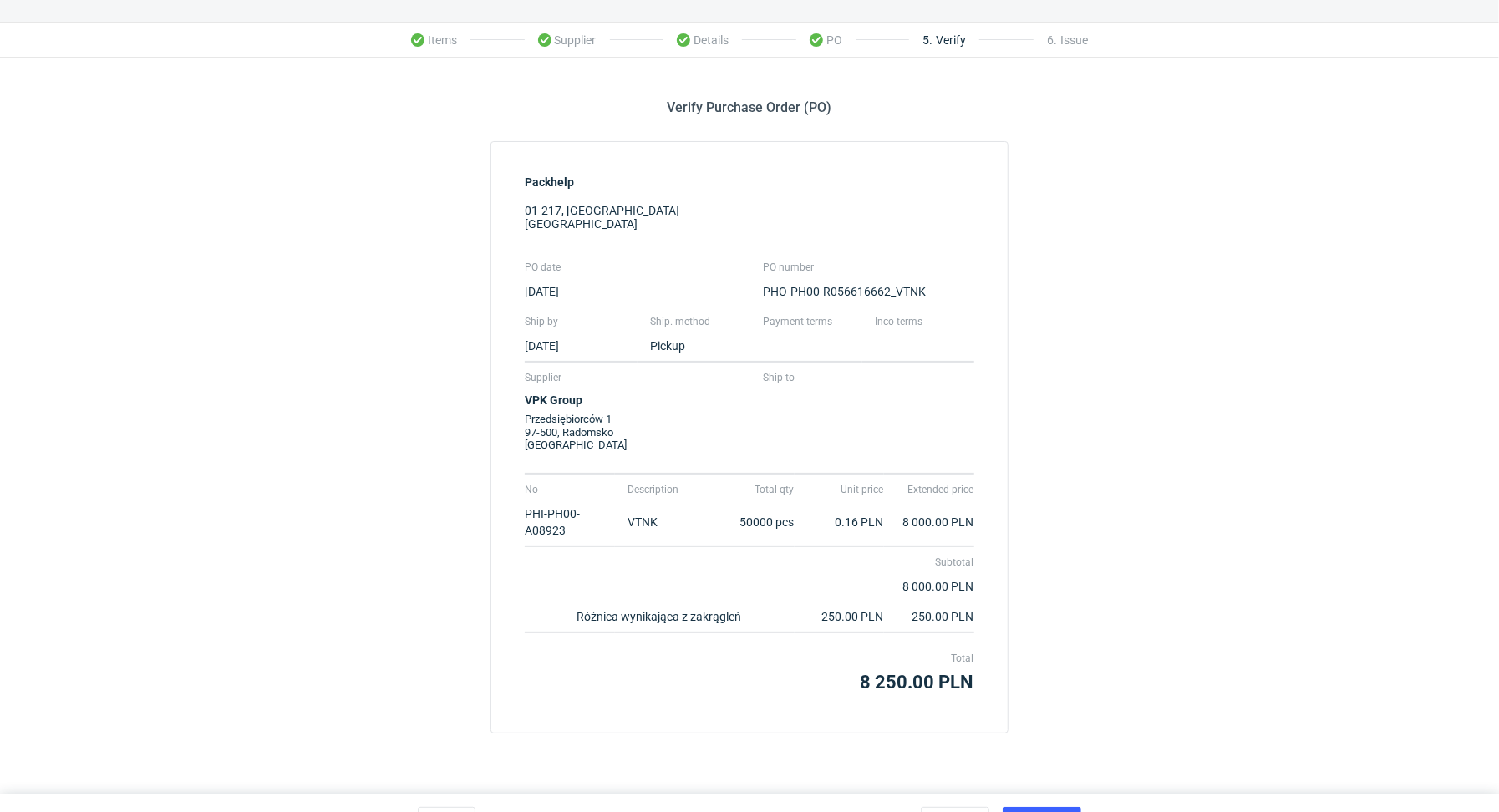
scroll to position [65, 0]
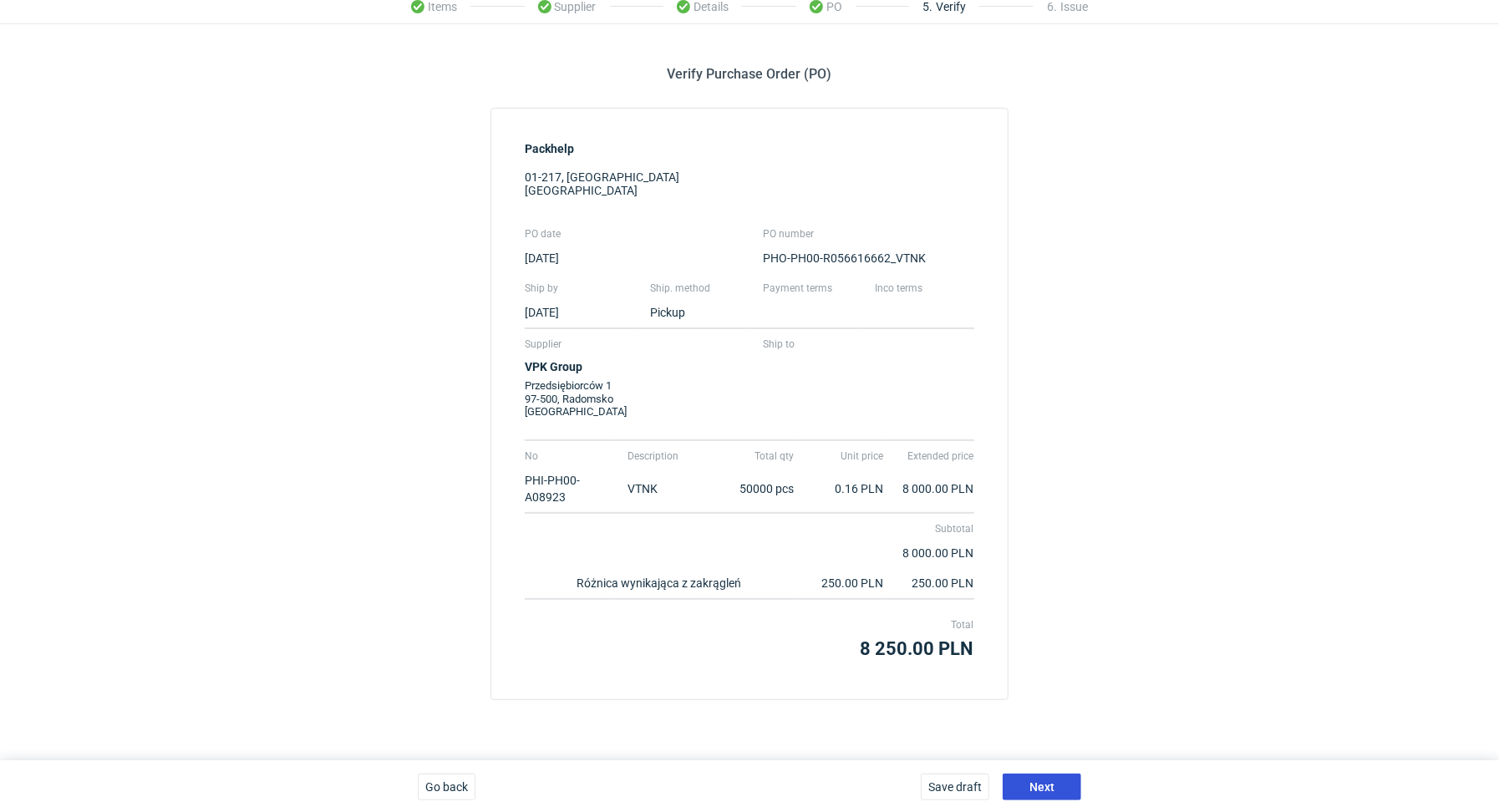
click at [1037, 777] on button "Next" at bounding box center [1042, 786] width 79 height 27
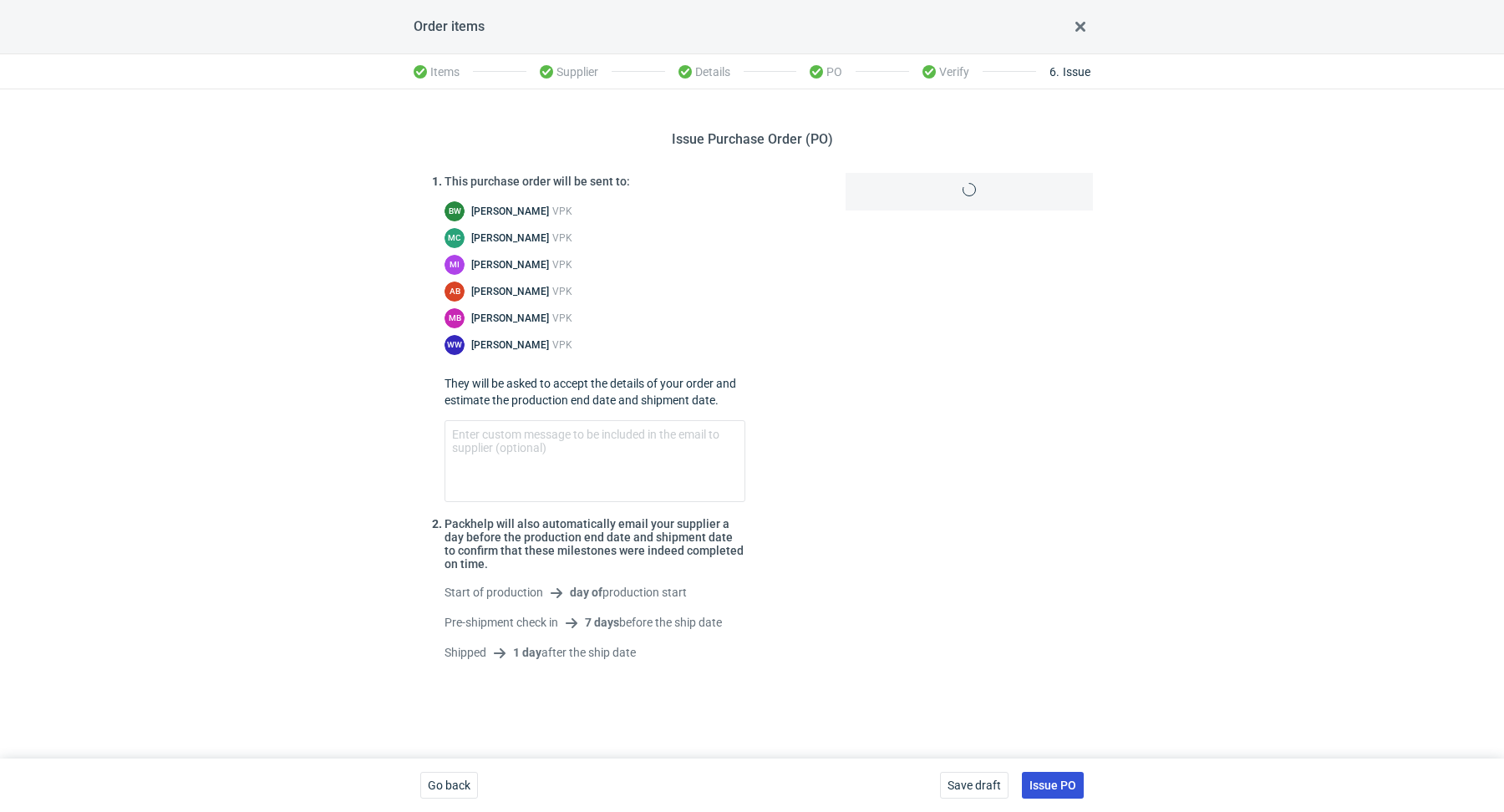
click at [1041, 783] on span "Issue PO" at bounding box center [1053, 785] width 47 height 12
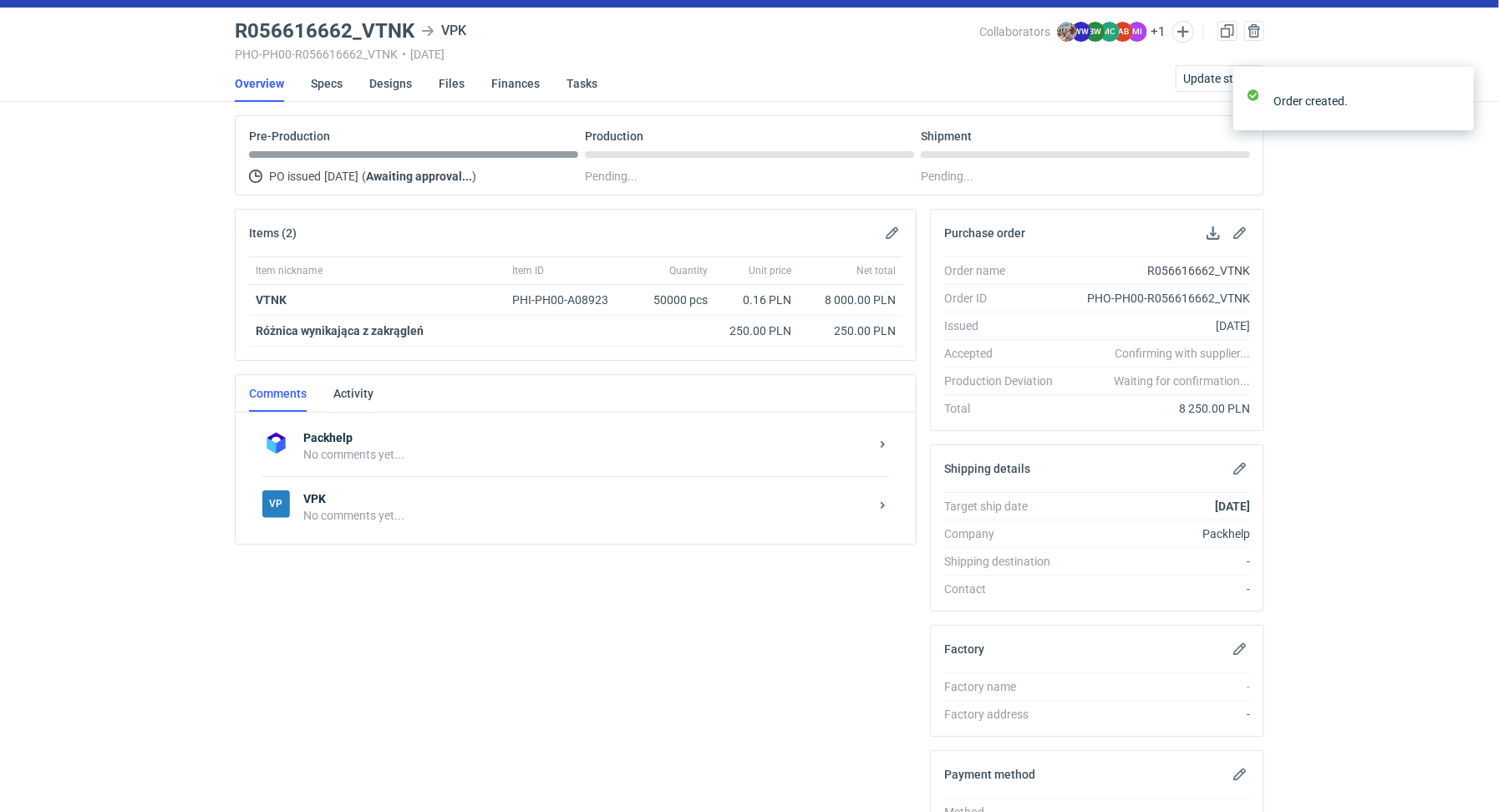
scroll to position [159, 0]
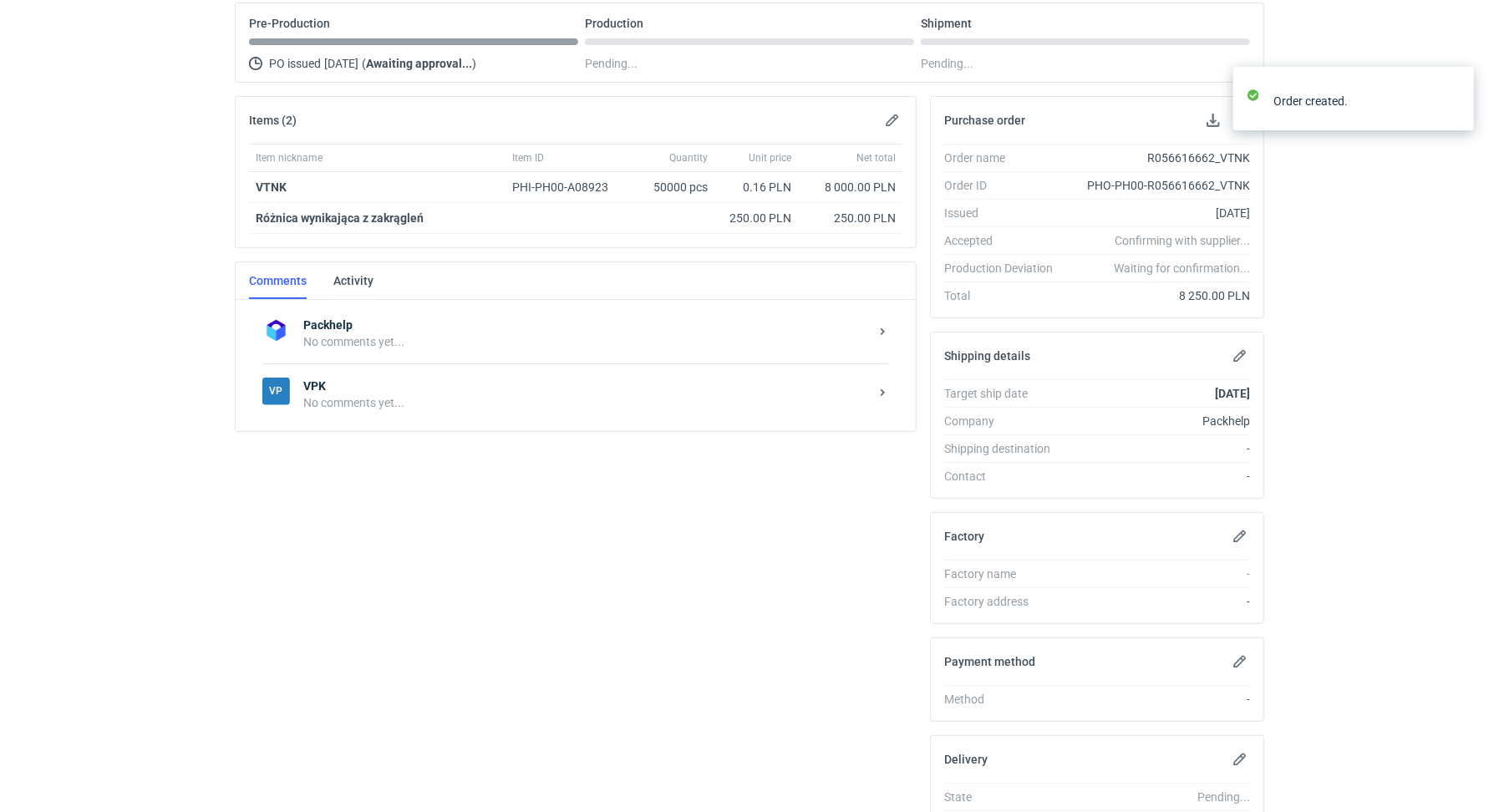
click at [421, 394] on div "No comments yet..." at bounding box center [586, 402] width 566 height 17
click at [380, 566] on textarea "Comment message" at bounding box center [593, 552] width 618 height 47
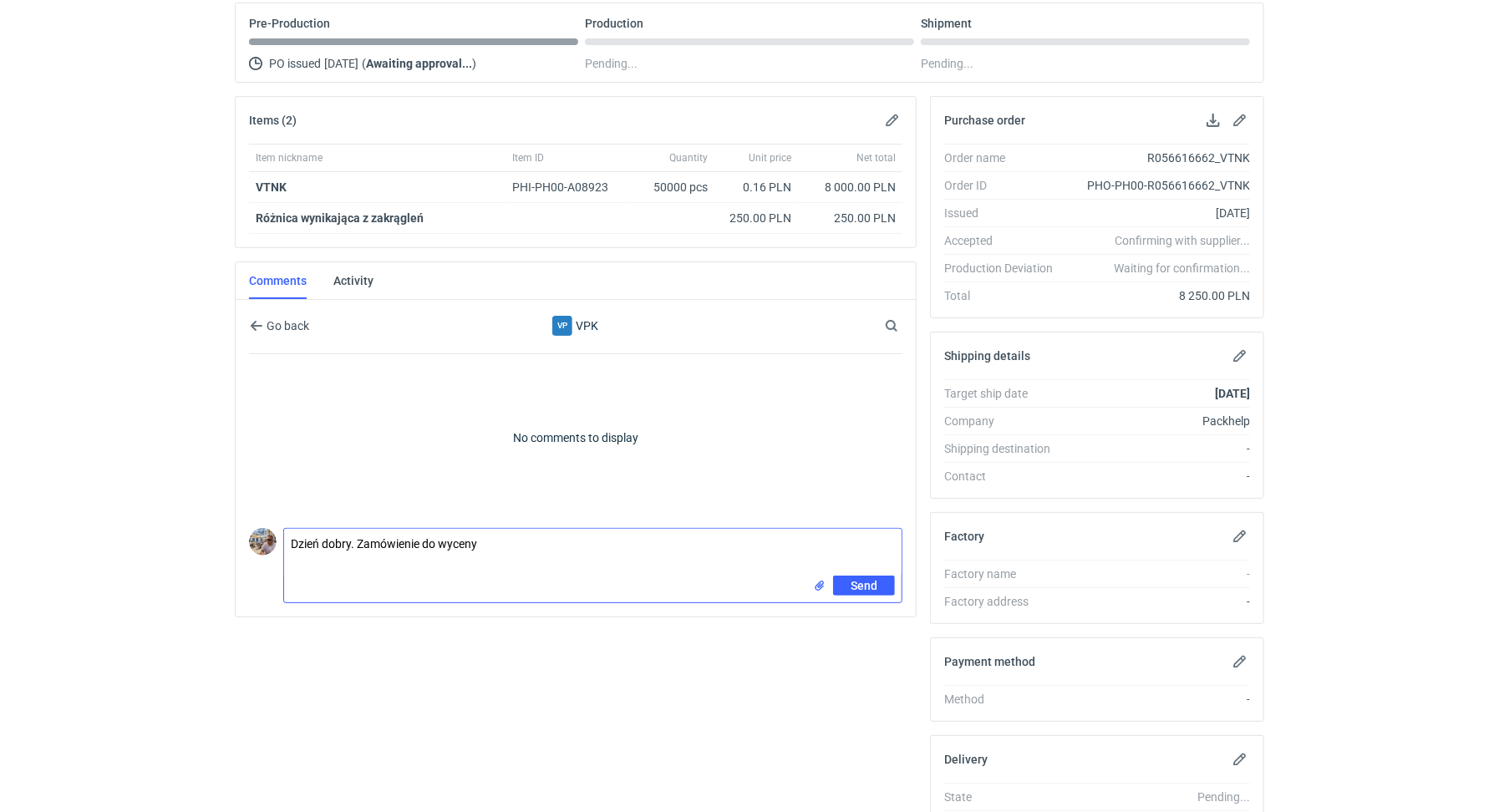
paste textarea "CAZM - 1"
paste textarea "Powtórka AOVG"
type textarea "Dzień dobry. Zamówienie do wyceny CAZM - 1. Powtórka zamówienia AOVG. Proszę o …"
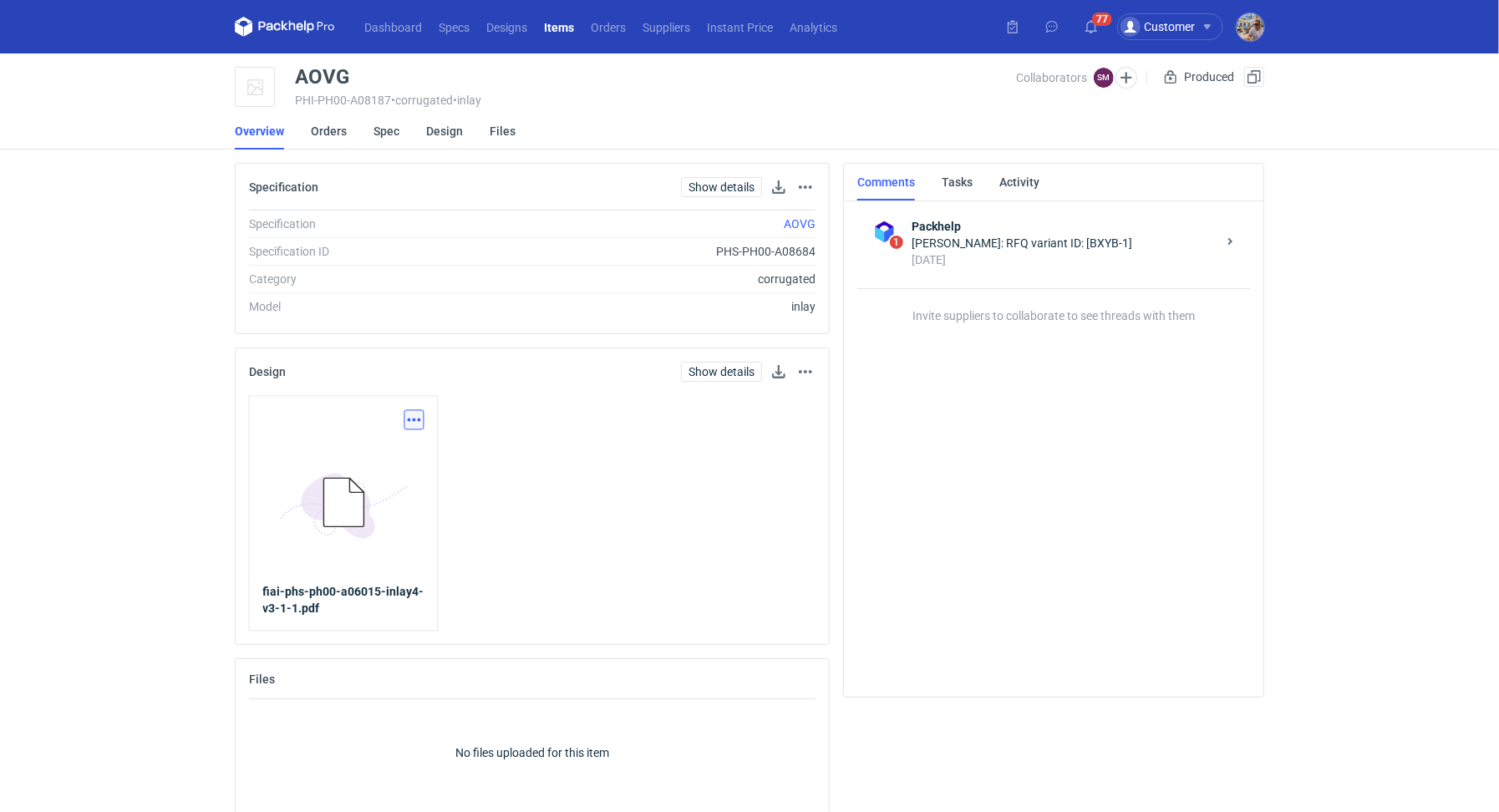
click at [411, 414] on button "button" at bounding box center [414, 420] width 20 height 20
click at [394, 449] on link "Download design part" at bounding box center [340, 457] width 154 height 27
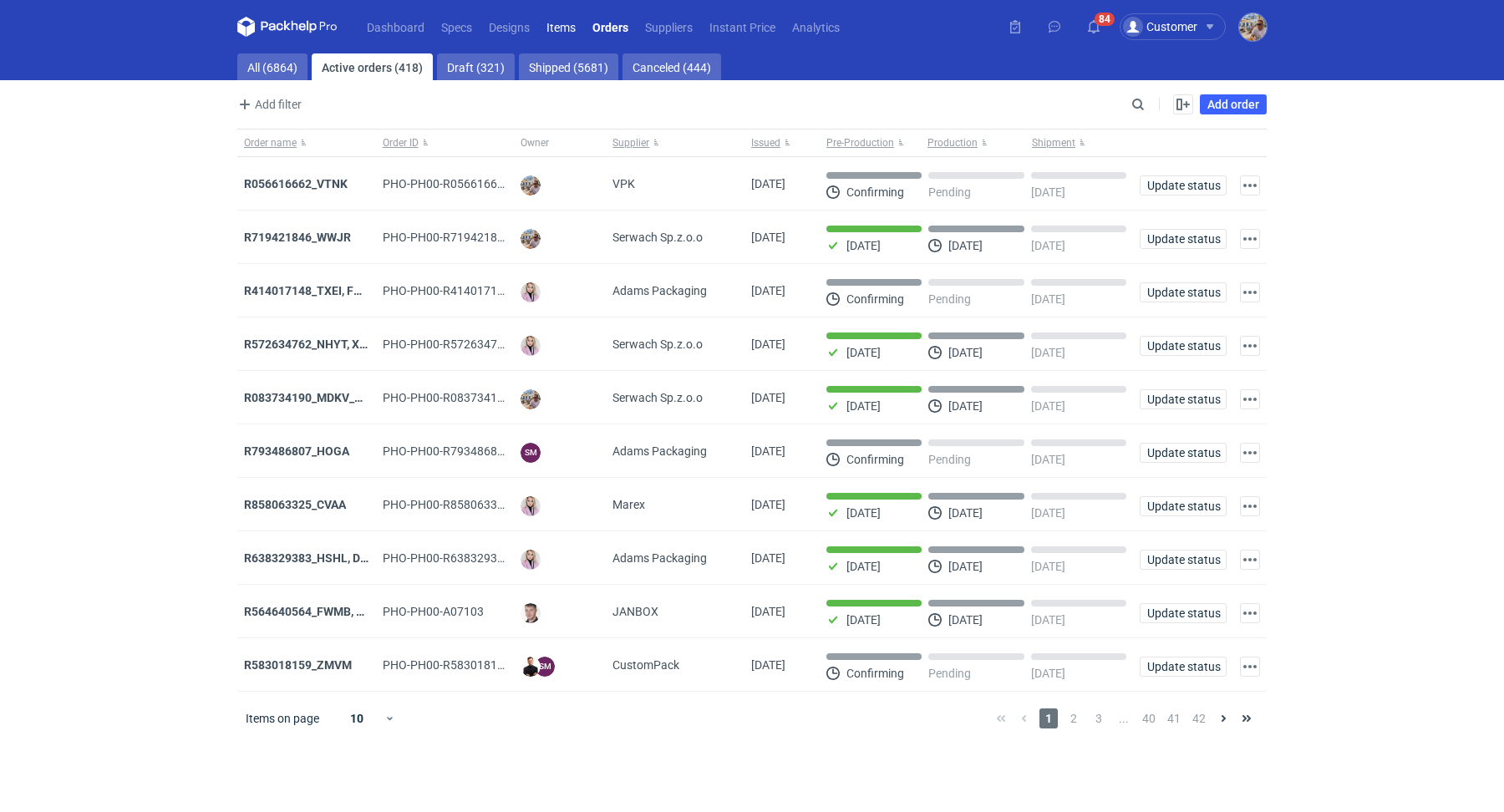
click at [560, 20] on link "Items" at bounding box center [561, 27] width 46 height 20
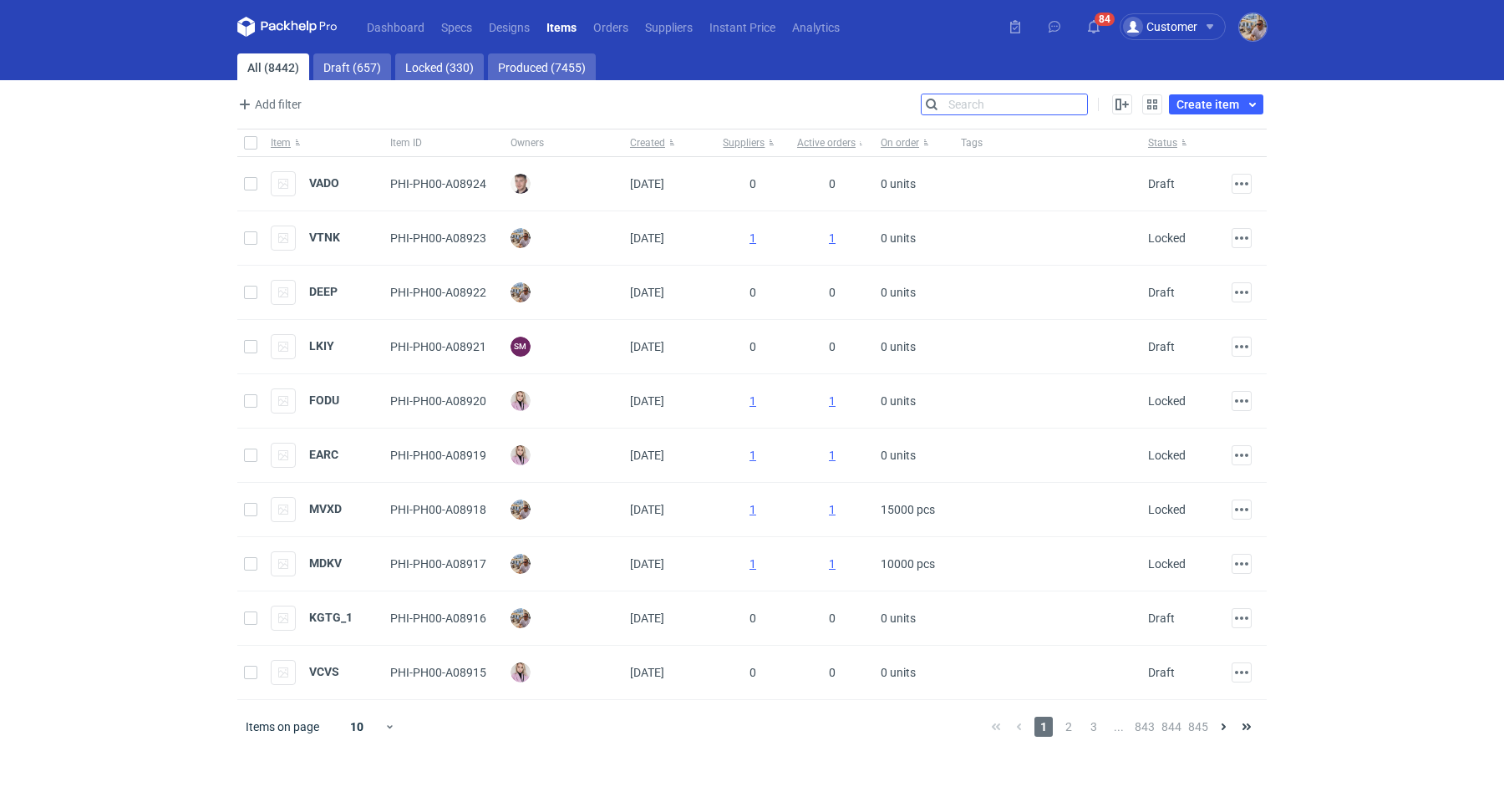
click at [1070, 101] on input "Search" at bounding box center [1005, 105] width 166 height 20
paste input "KGTG"
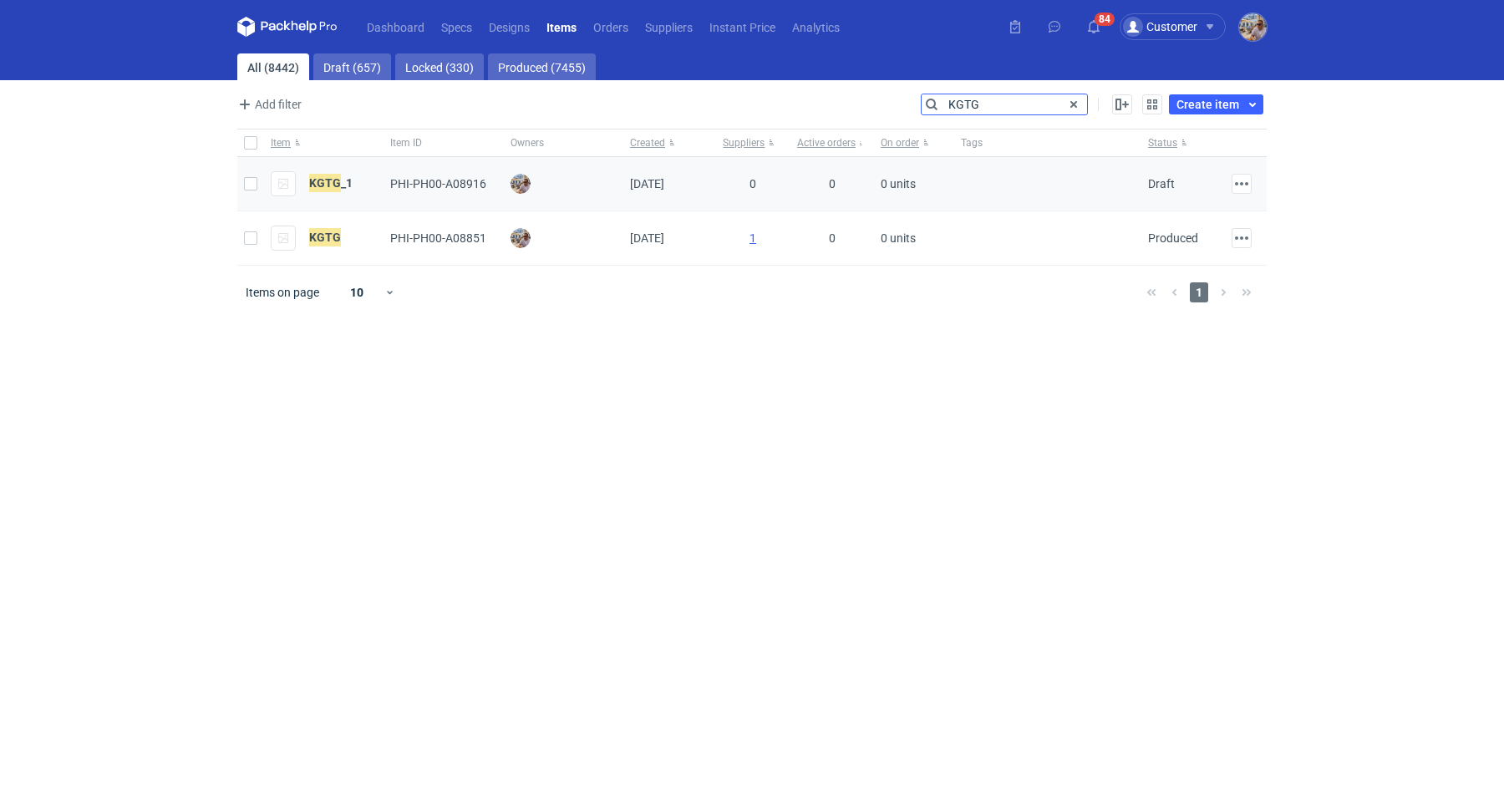
type input "KGTG"
drag, startPoint x: 366, startPoint y: 183, endPoint x: 302, endPoint y: 183, distance: 64.0
click at [302, 183] on div "KGTG _1" at bounding box center [324, 184] width 120 height 54
copy strong "KGTG _1"
